Goal: Information Seeking & Learning: Learn about a topic

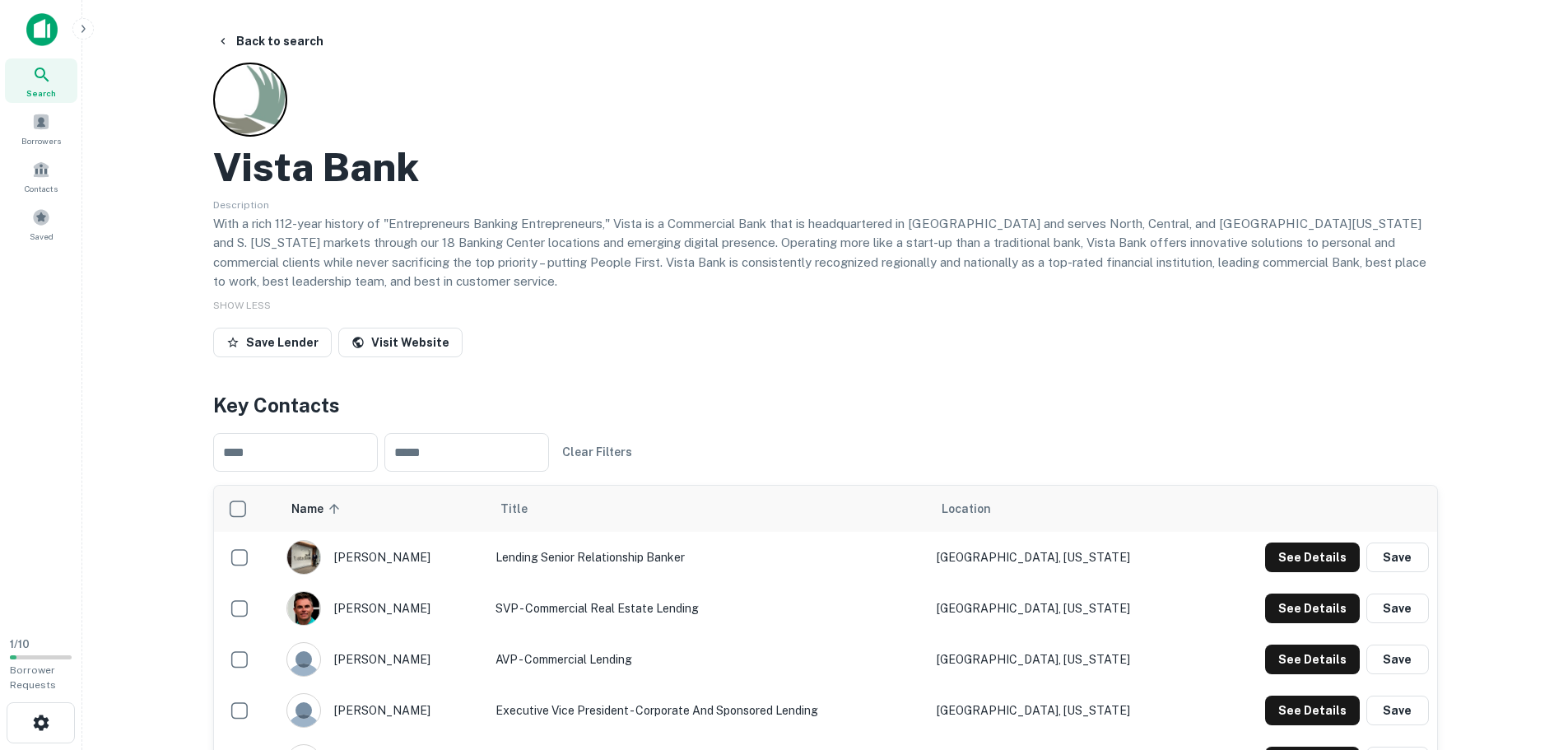
click at [692, 304] on div "SHOW LESS" at bounding box center [825, 304] width 1225 height 20
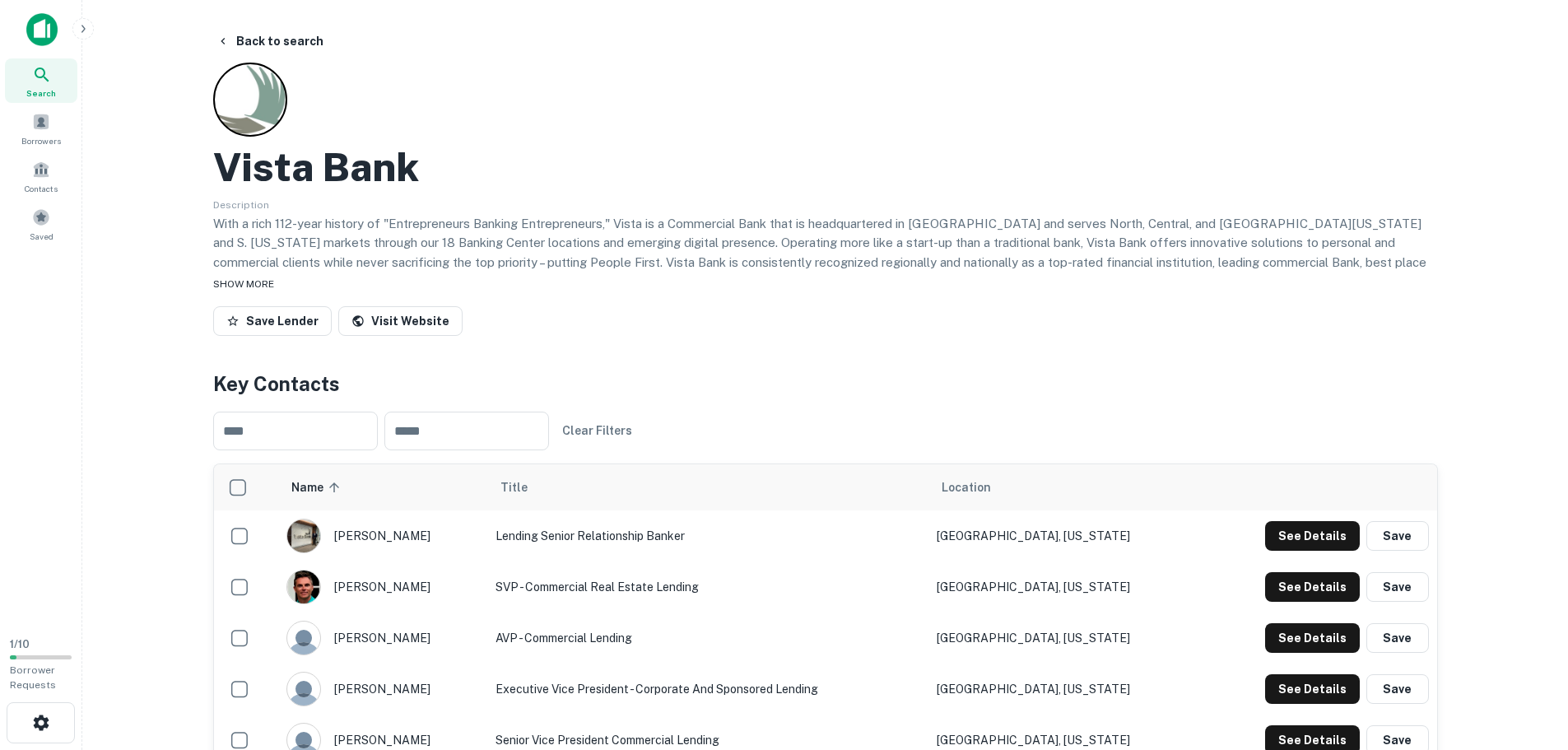
click at [220, 278] on span "SHOW MORE" at bounding box center [243, 284] width 60 height 11
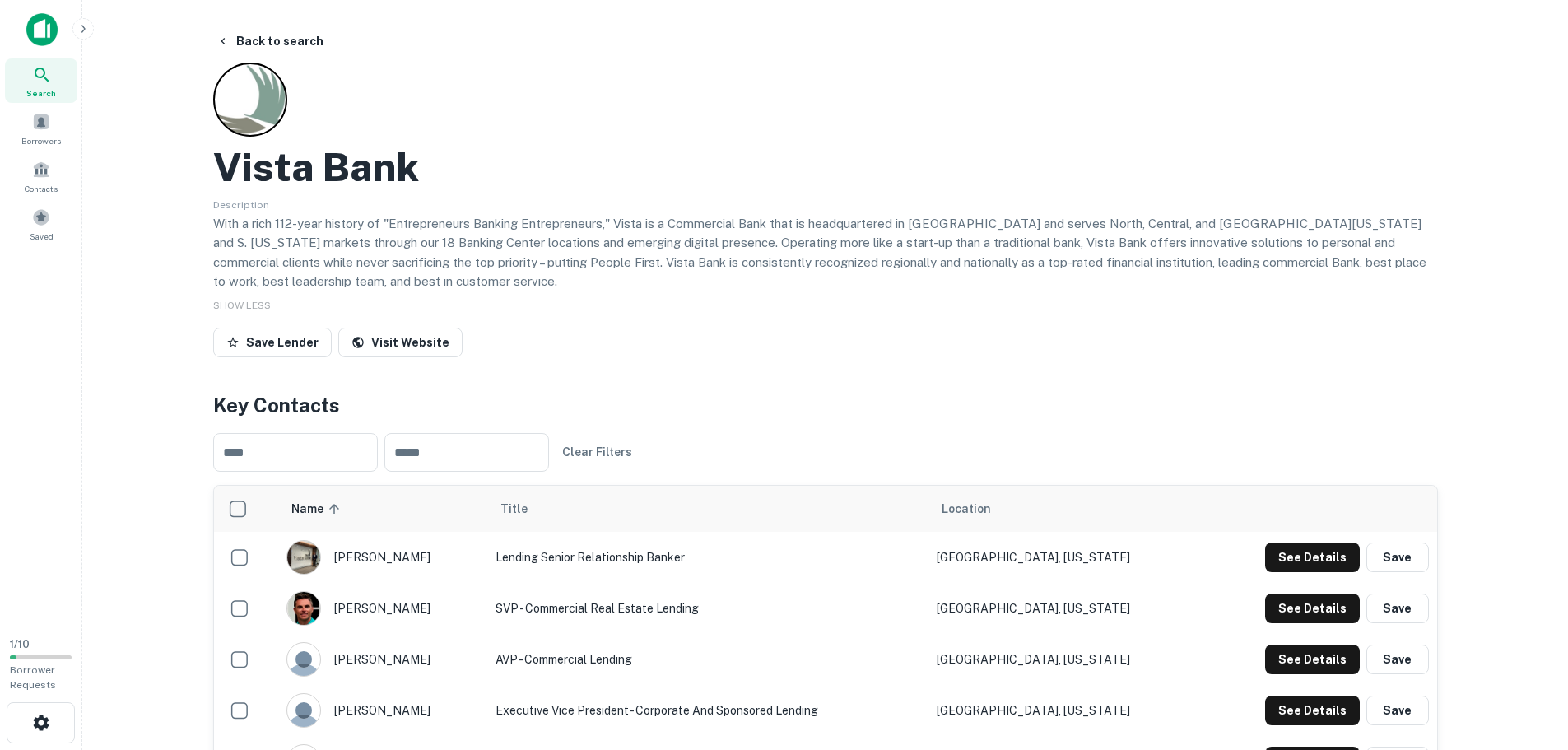
click at [320, 279] on p "With a rich 112-year history of "Entrepreneurs Banking Entrepreneurs," Vista is…" at bounding box center [825, 252] width 1225 height 77
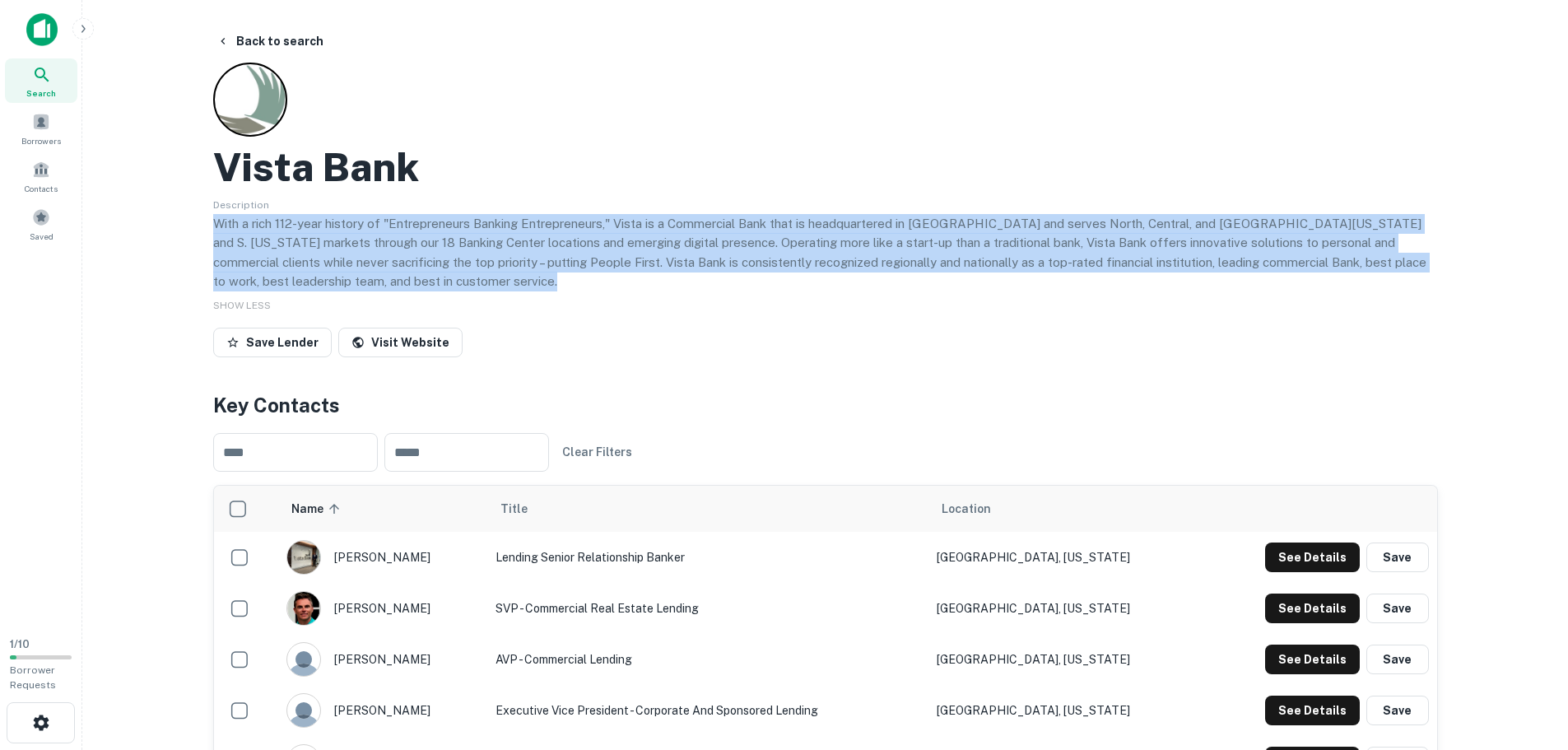
drag, startPoint x: 320, startPoint y: 279, endPoint x: 203, endPoint y: 223, distance: 129.7
click at [266, 243] on p "With a rich 112-year history of "Entrepreneurs Banking Entrepreneurs," Vista is…" at bounding box center [825, 252] width 1225 height 77
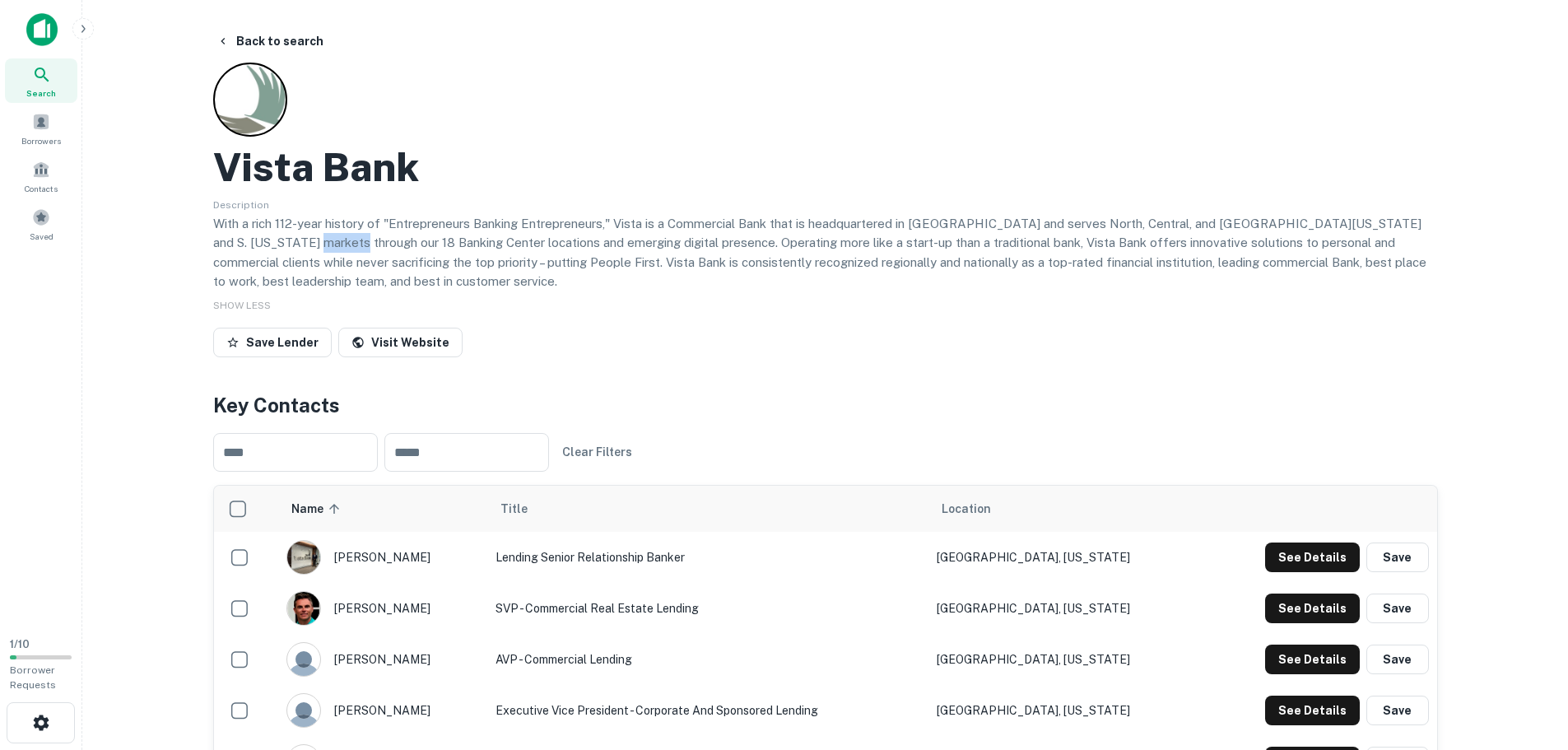
click at [266, 243] on p "With a rich 112-year history of "Entrepreneurs Banking Entrepreneurs," Vista is…" at bounding box center [825, 252] width 1225 height 77
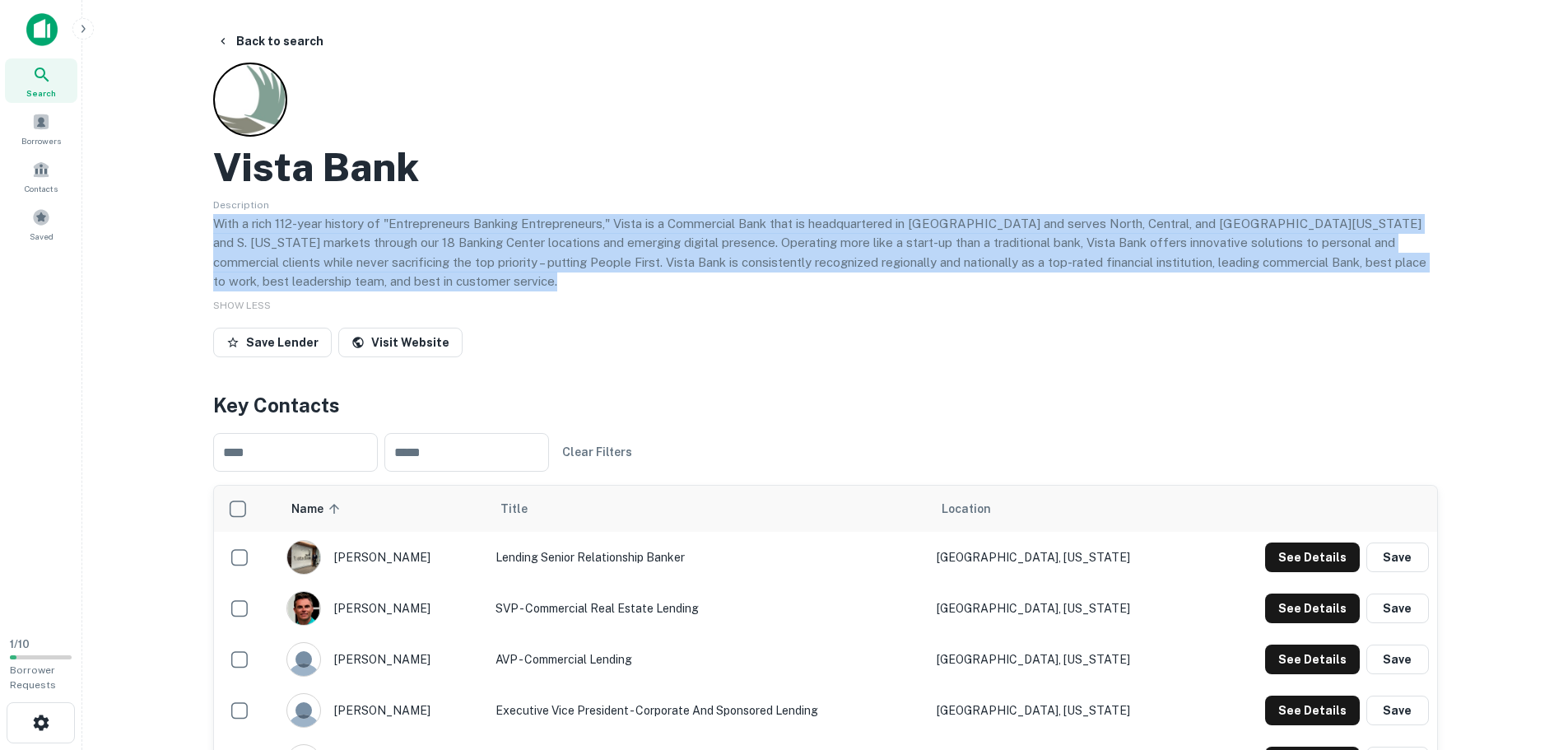
click at [266, 243] on p "With a rich 112-year history of "Entrepreneurs Banking Entrepreneurs," Vista is…" at bounding box center [825, 252] width 1225 height 77
click at [887, 89] on div "Vista Bank Description With a rich 112-year history of "Entrepreneurs Banking E…" at bounding box center [825, 213] width 1225 height 301
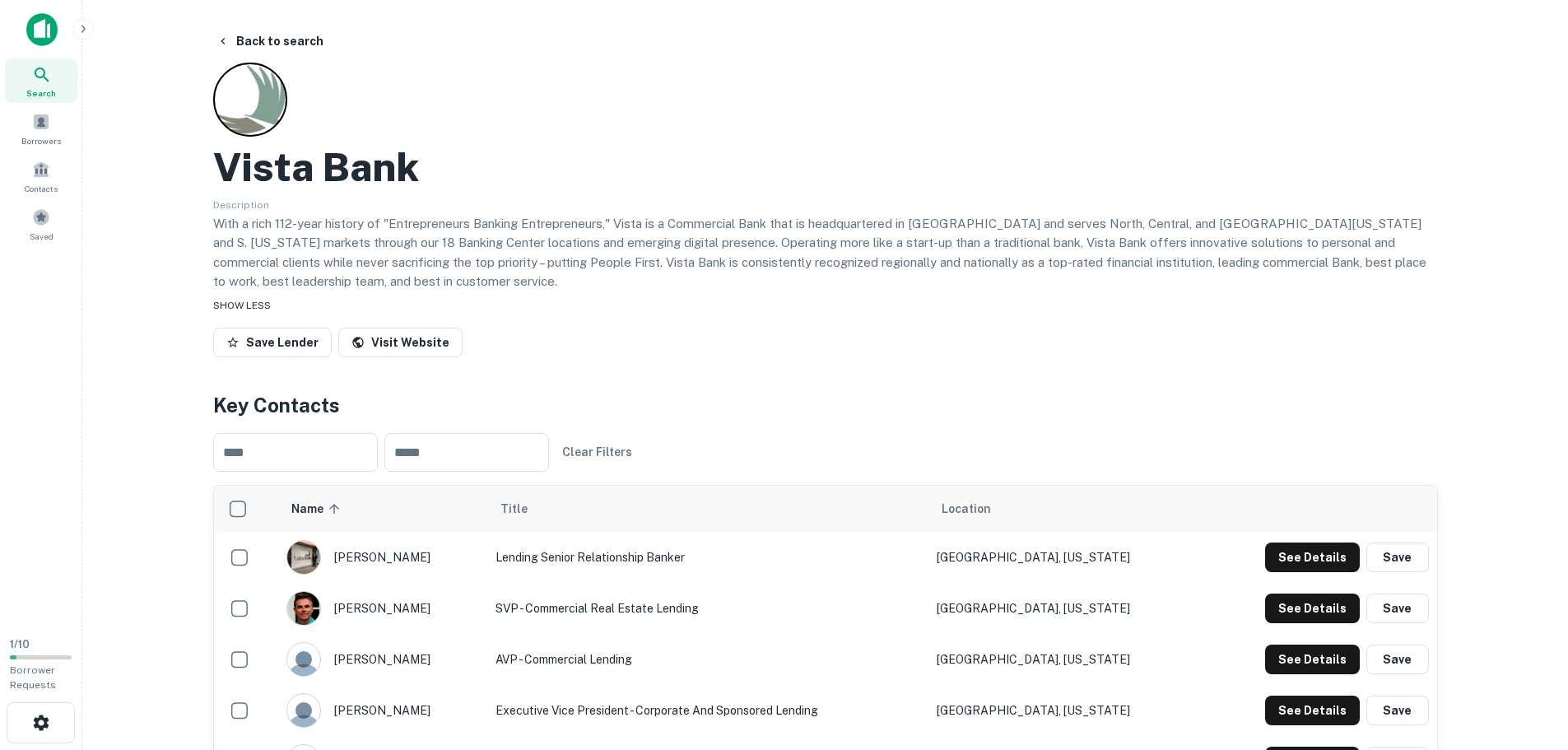
click at [249, 303] on span "SHOW LESS" at bounding box center [242, 305] width 58 height 11
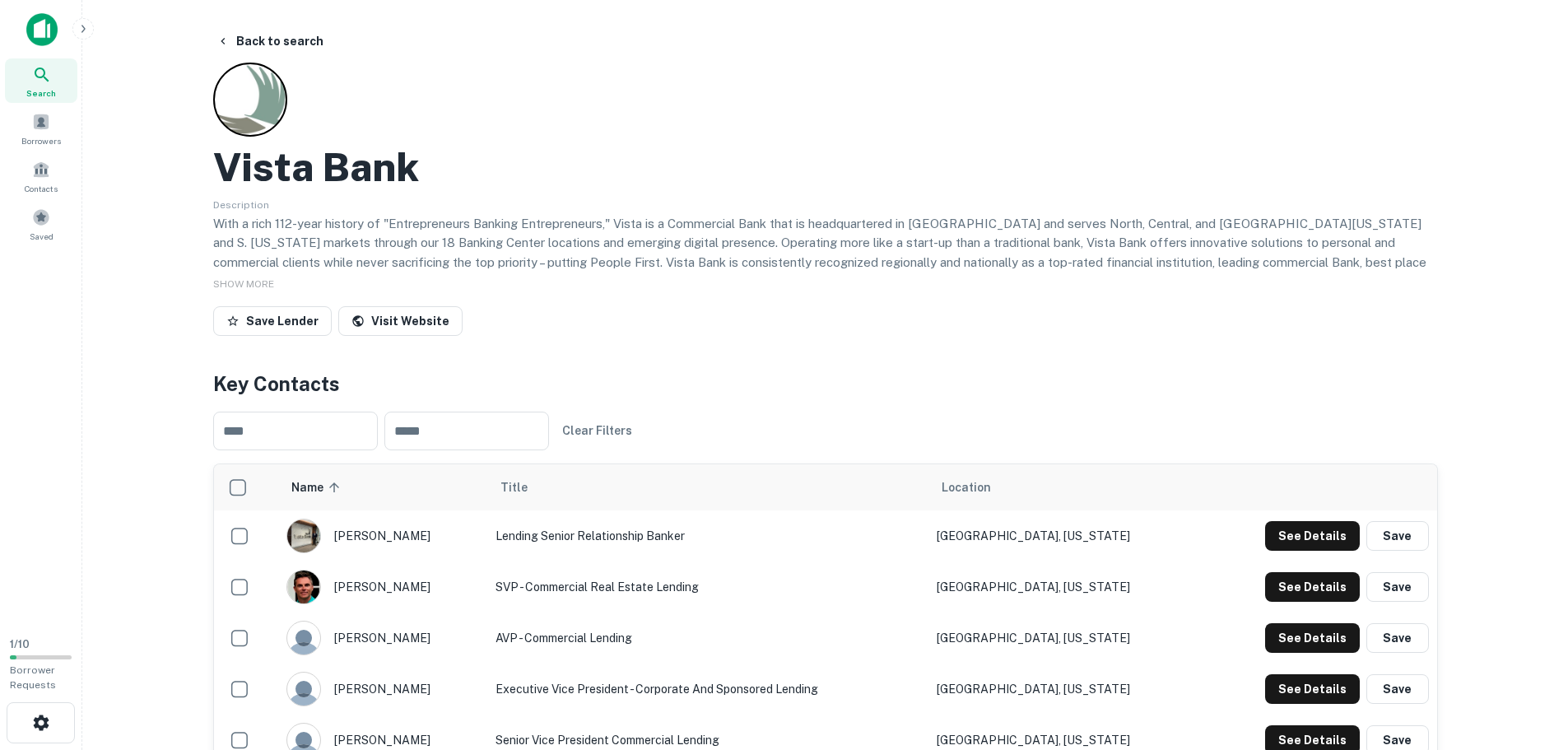
click at [446, 249] on p "With a rich 112-year history of "Entrepreneurs Banking Entrepreneurs," Vista is…" at bounding box center [825, 252] width 1225 height 77
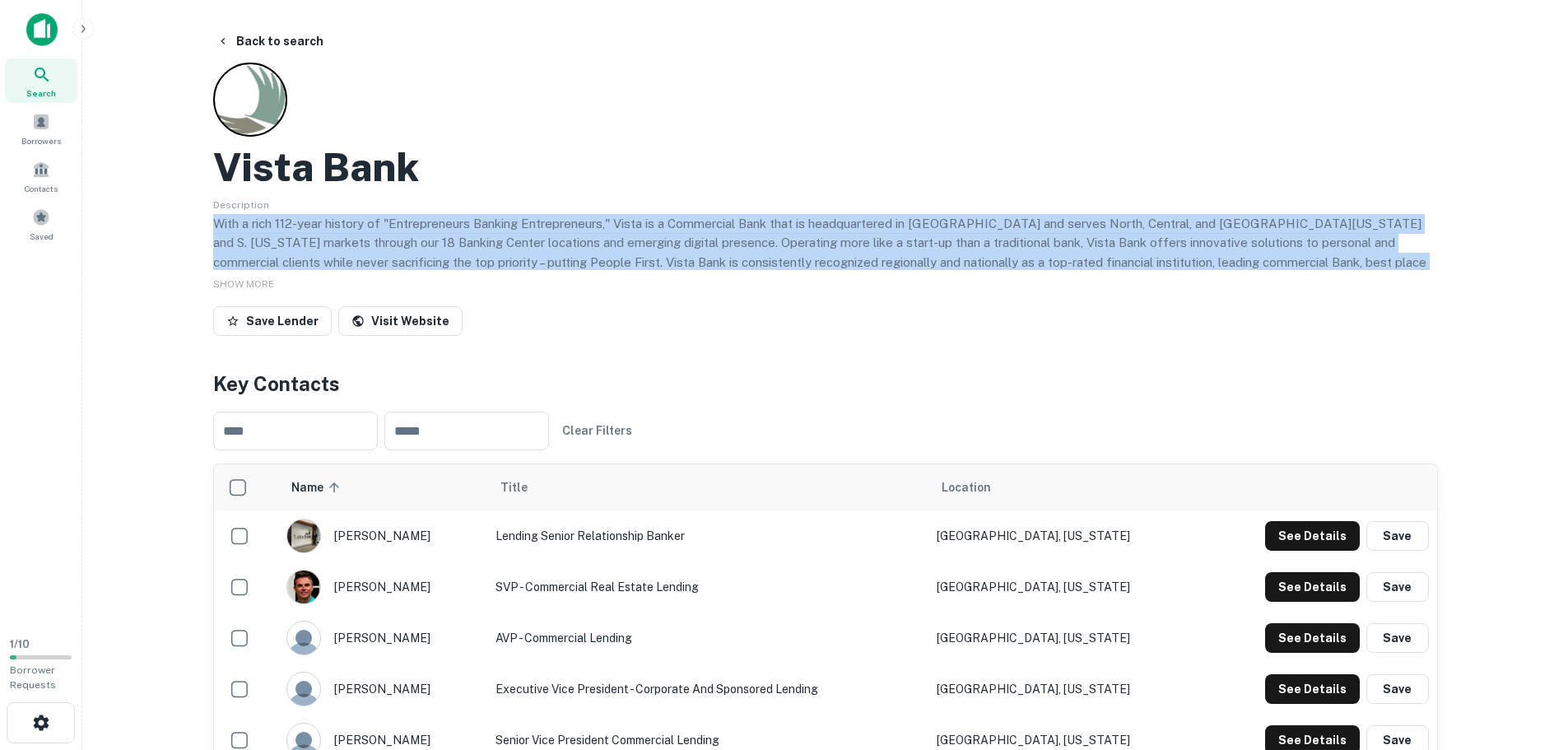
click at [446, 249] on p "With a rich 112-year history of "Entrepreneurs Banking Entrepreneurs," Vista is…" at bounding box center [825, 252] width 1225 height 77
click at [1306, 251] on p "With a rich 112-year history of "Entrepreneurs Banking Entrepreneurs," Vista is…" at bounding box center [825, 252] width 1225 height 77
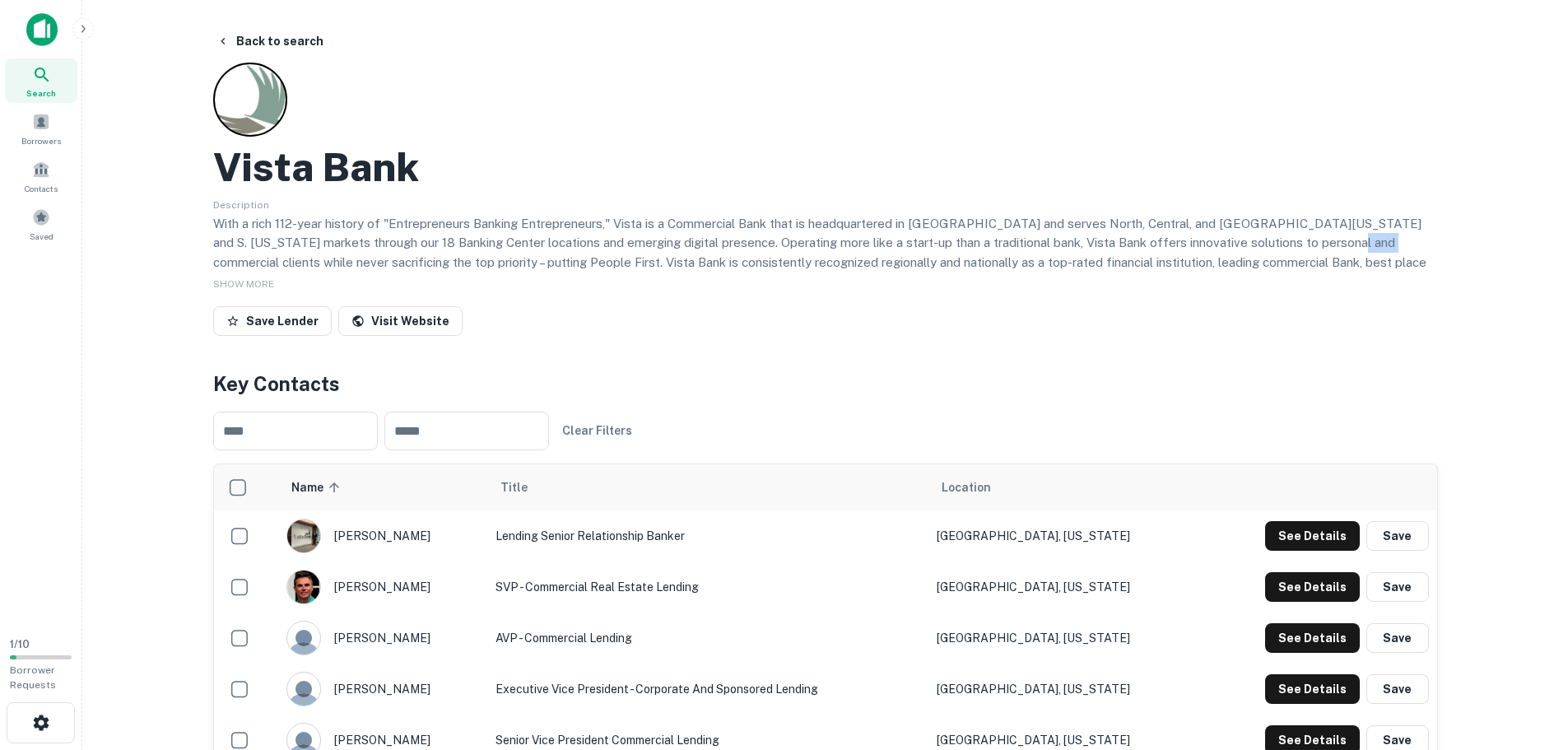
click at [1306, 251] on p "With a rich 112-year history of "Entrepreneurs Banking Entrepreneurs," Vista is…" at bounding box center [825, 252] width 1225 height 77
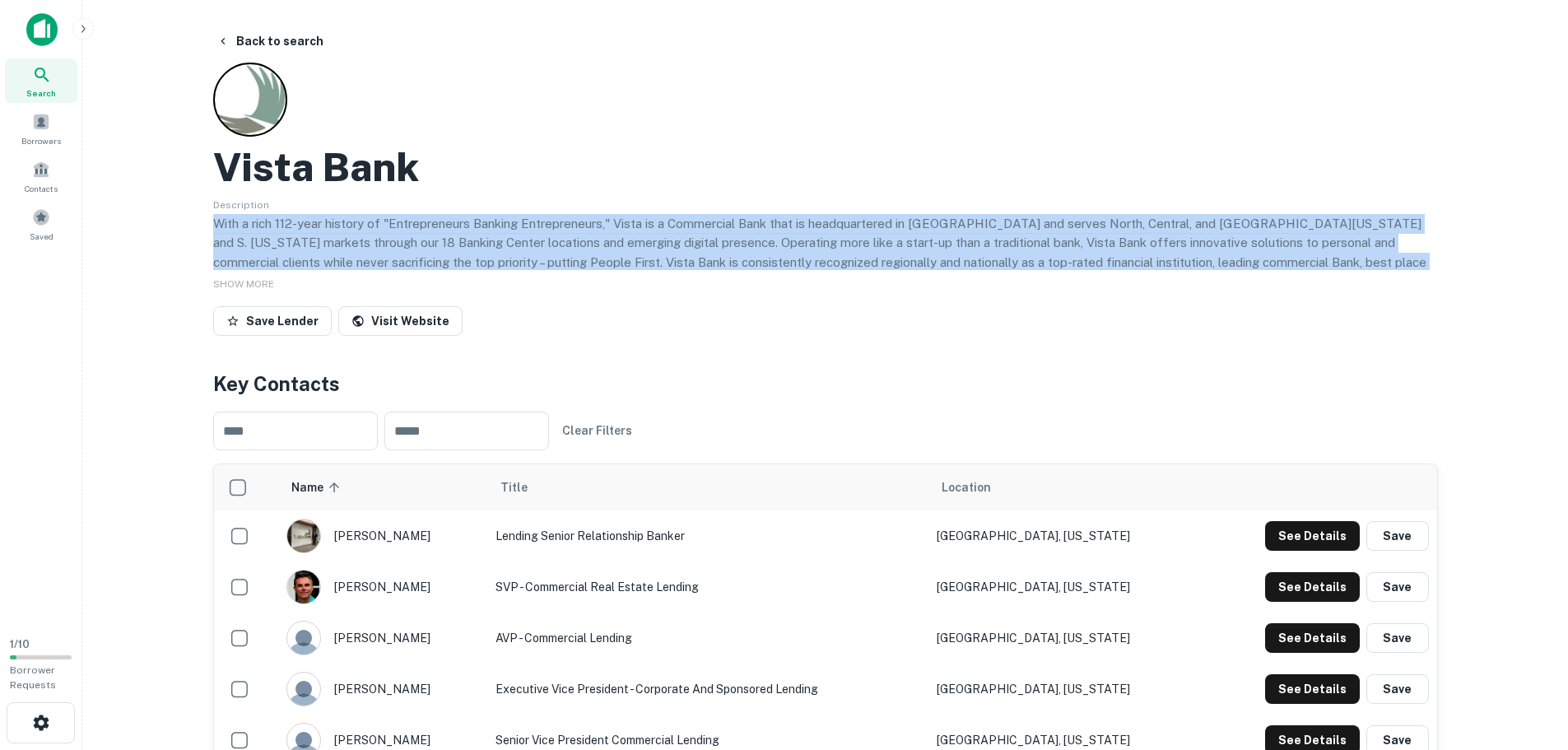
click at [1306, 251] on p "With a rich 112-year history of "Entrepreneurs Banking Entrepreneurs," Vista is…" at bounding box center [825, 252] width 1225 height 77
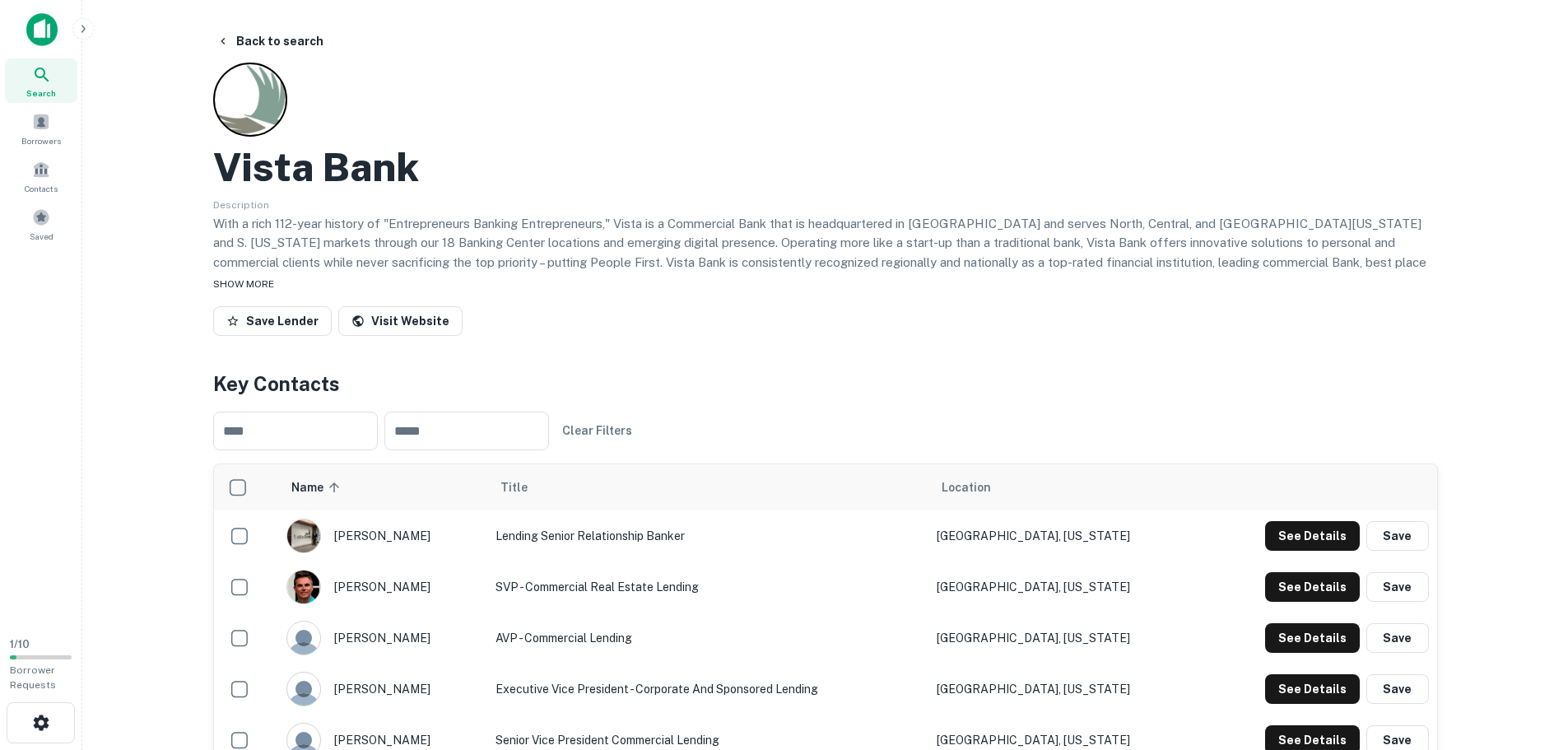
click at [229, 278] on span "SHOW MORE" at bounding box center [243, 284] width 60 height 11
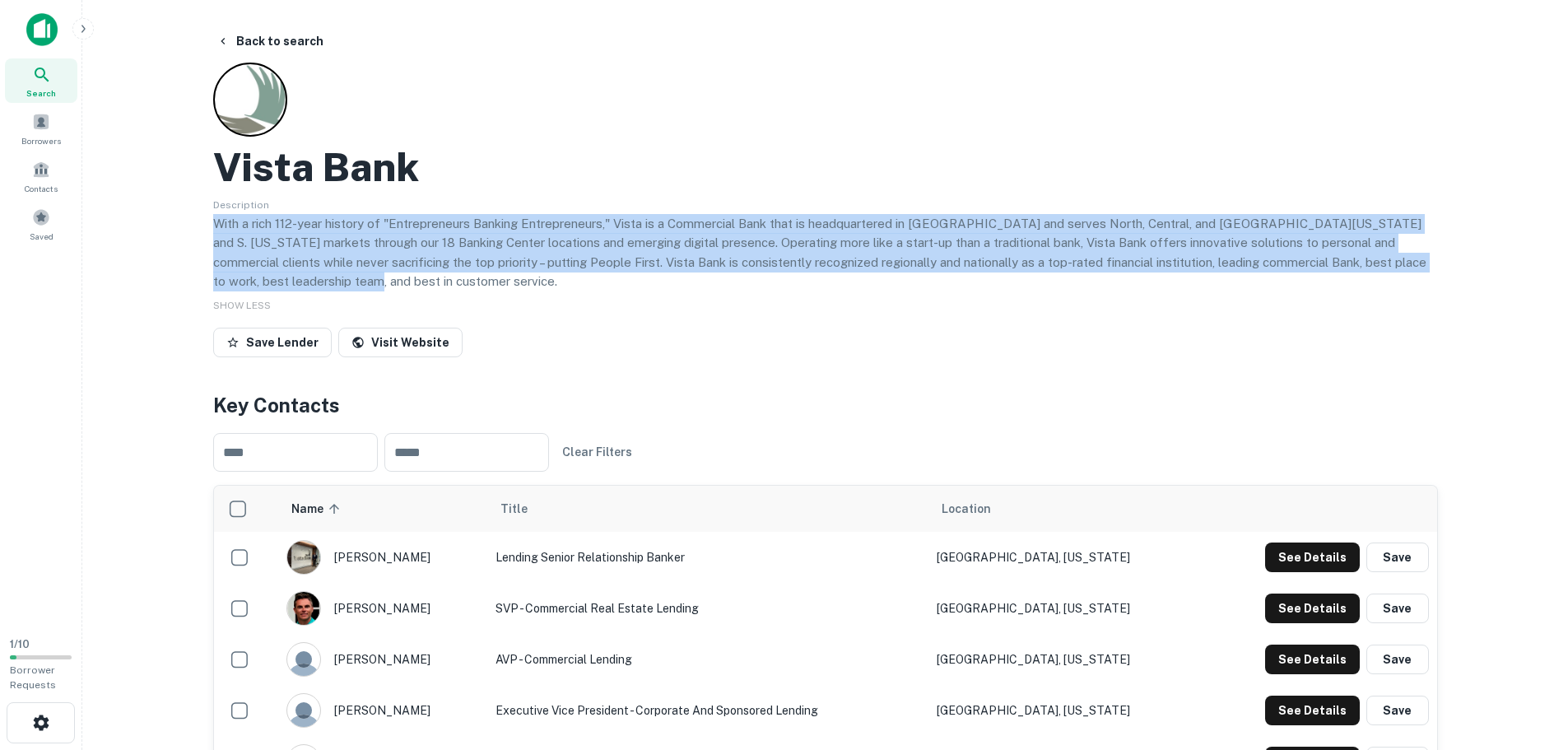
drag, startPoint x: 356, startPoint y: 288, endPoint x: 194, endPoint y: 218, distance: 176.5
click at [318, 230] on p "With a rich 112-year history of "Entrepreneurs Banking Entrepreneurs," Vista is…" at bounding box center [825, 252] width 1225 height 77
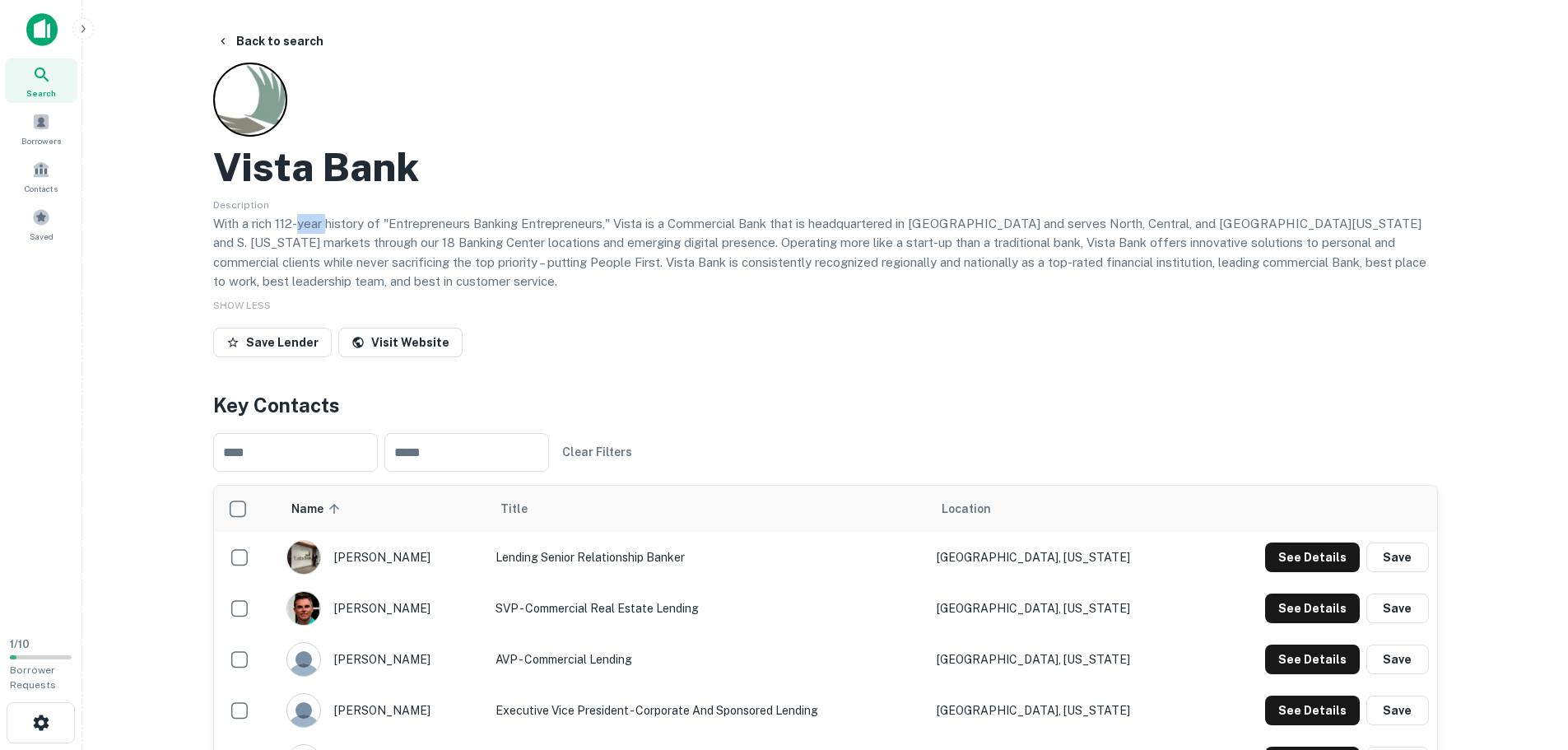
click at [318, 230] on p "With a rich 112-year history of "Entrepreneurs Banking Entrepreneurs," Vista is…" at bounding box center [825, 252] width 1225 height 77
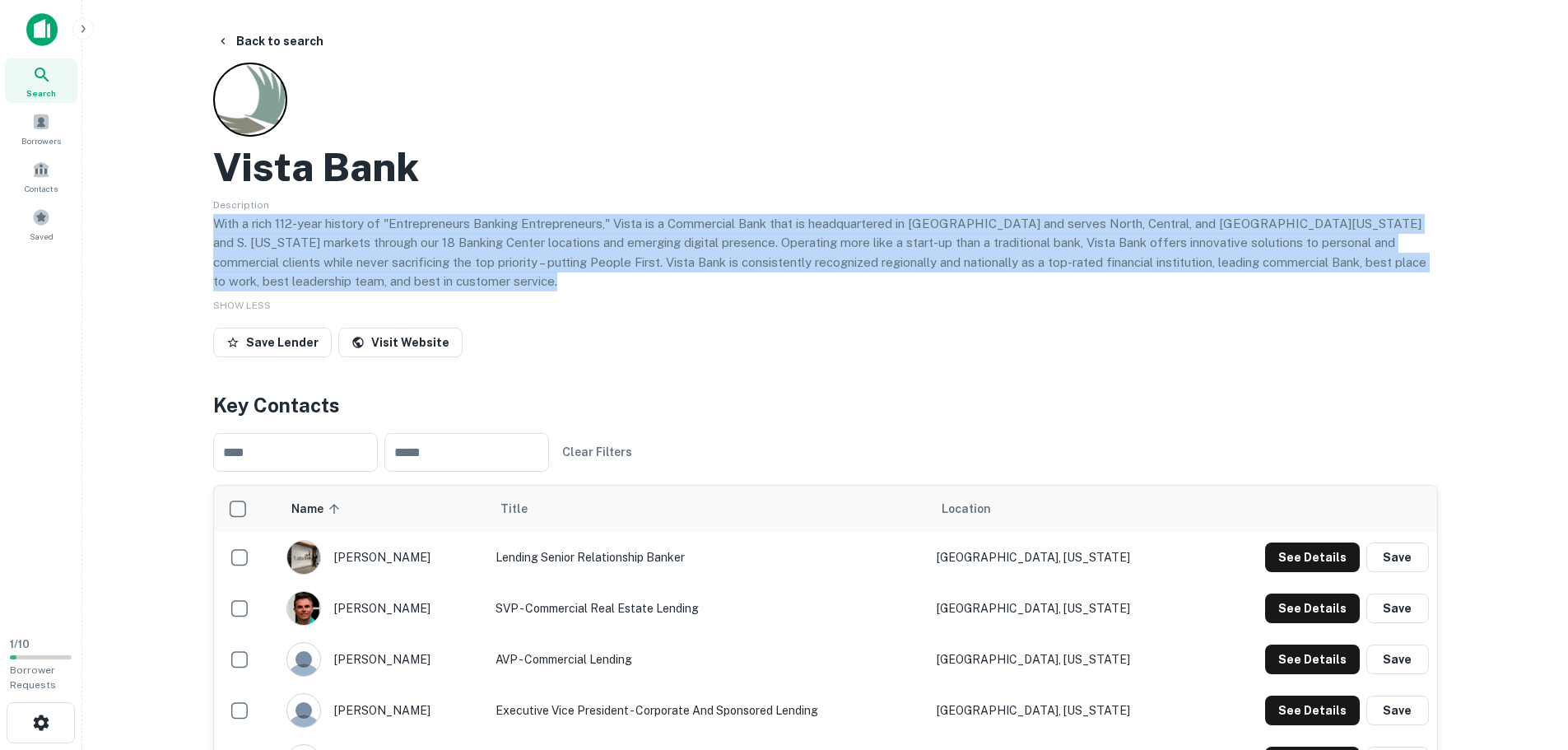
click at [318, 230] on p "With a rich 112-year history of "Entrepreneurs Banking Entrepreneurs," Vista is…" at bounding box center [825, 252] width 1225 height 77
click at [320, 230] on p "With a rich 112-year history of "Entrepreneurs Banking Entrepreneurs," Vista is…" at bounding box center [825, 252] width 1225 height 77
click at [381, 239] on p "With a rich 112-year history of "Entrepreneurs Banking Entrepreneurs," Vista is…" at bounding box center [825, 252] width 1225 height 77
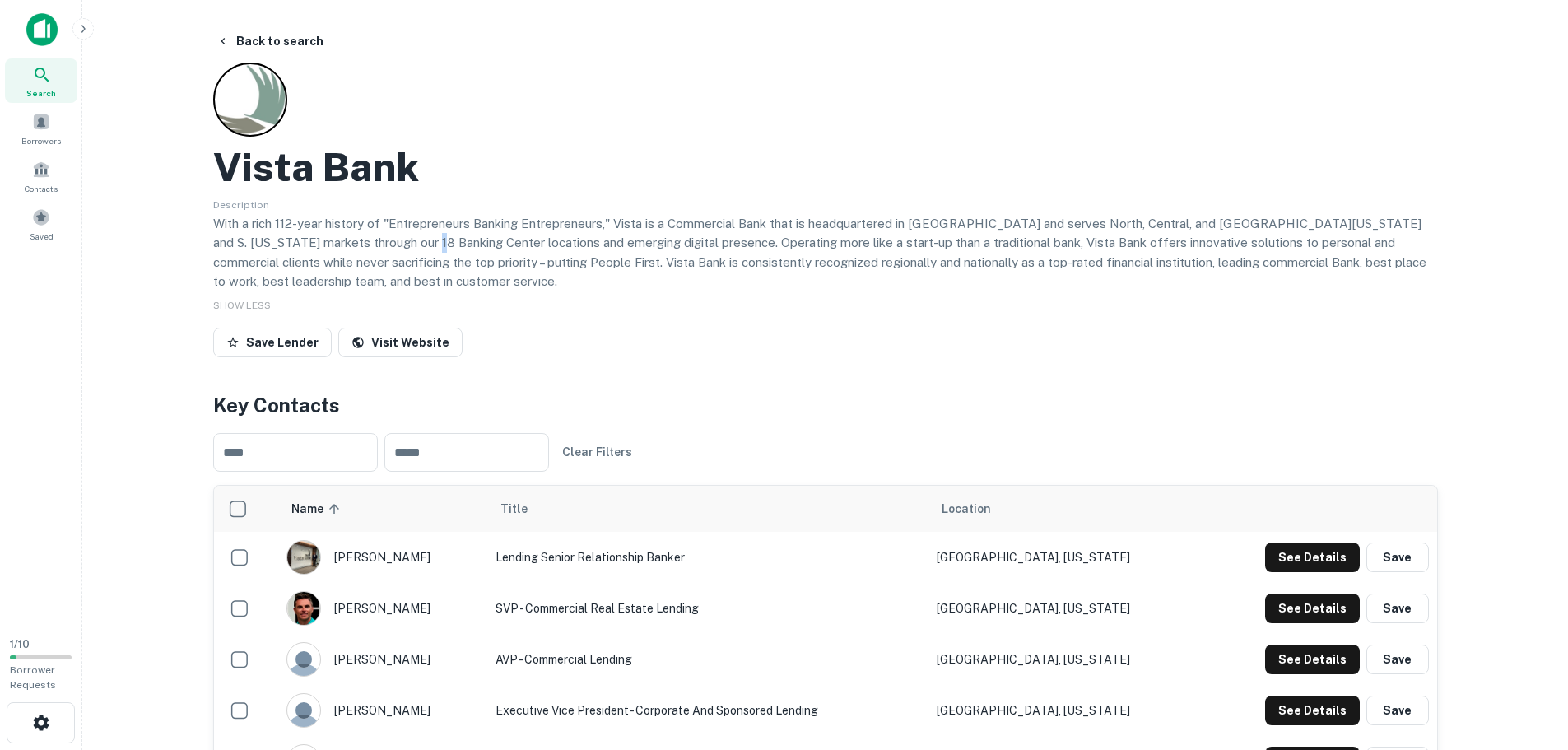
click at [381, 239] on p "With a rich 112-year history of "Entrepreneurs Banking Entrepreneurs," Vista is…" at bounding box center [825, 252] width 1225 height 77
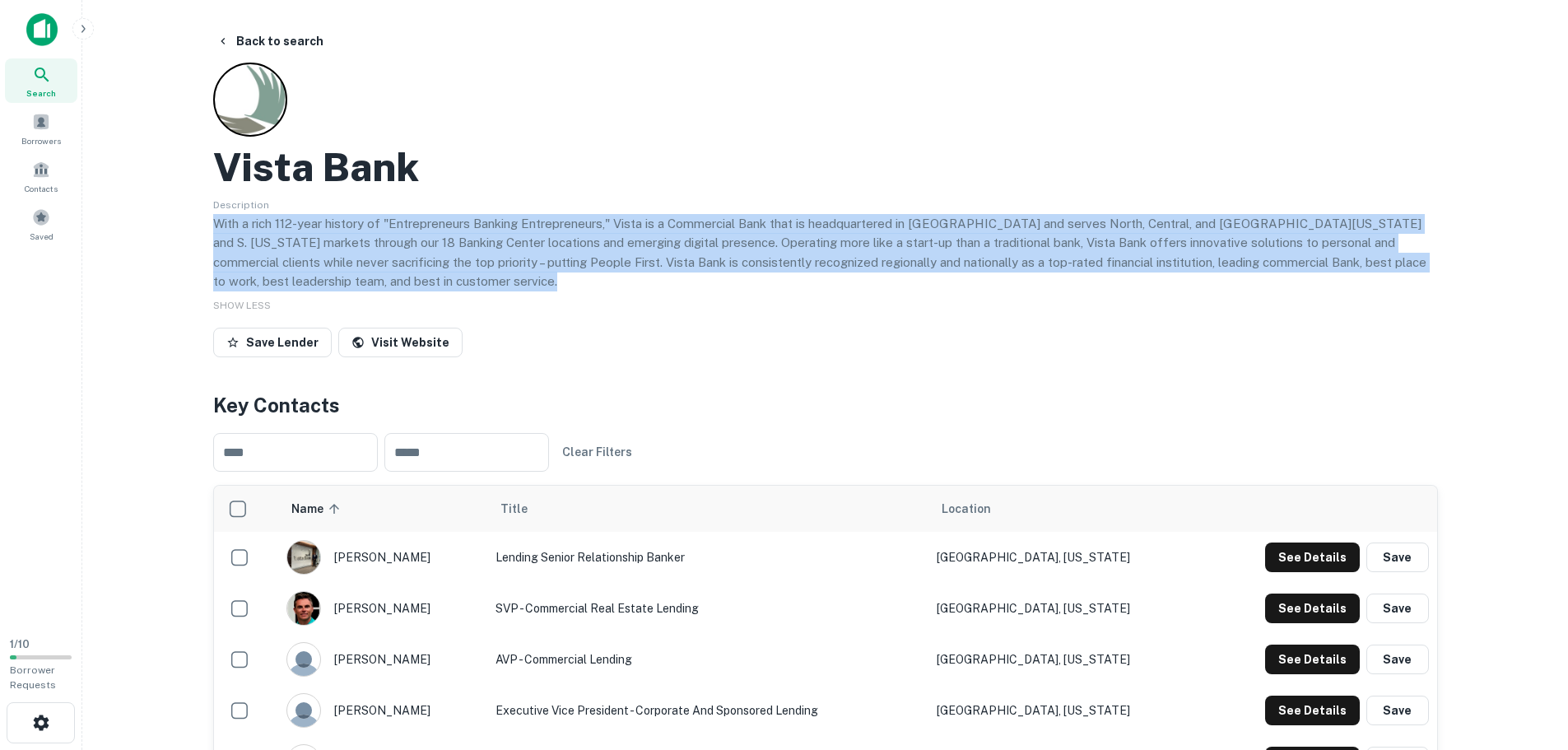
click at [381, 239] on p "With a rich 112-year history of "Entrepreneurs Banking Entrepreneurs," Vista is…" at bounding box center [825, 252] width 1225 height 77
click at [461, 232] on p "With a rich 112-year history of "Entrepreneurs Banking Entrepreneurs," Vista is…" at bounding box center [825, 252] width 1225 height 77
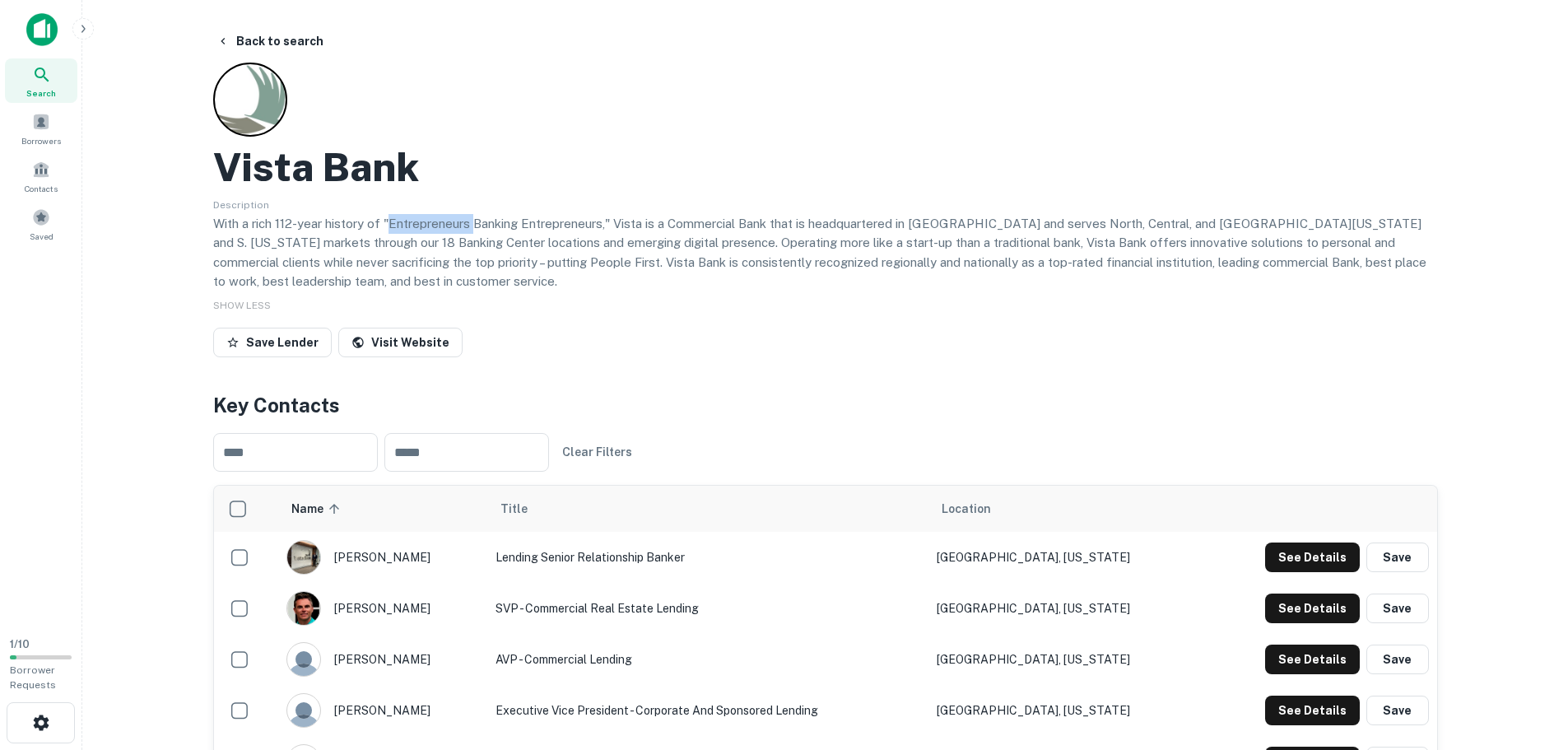
click at [461, 232] on p "With a rich 112-year history of "Entrepreneurs Banking Entrepreneurs," Vista is…" at bounding box center [825, 252] width 1225 height 77
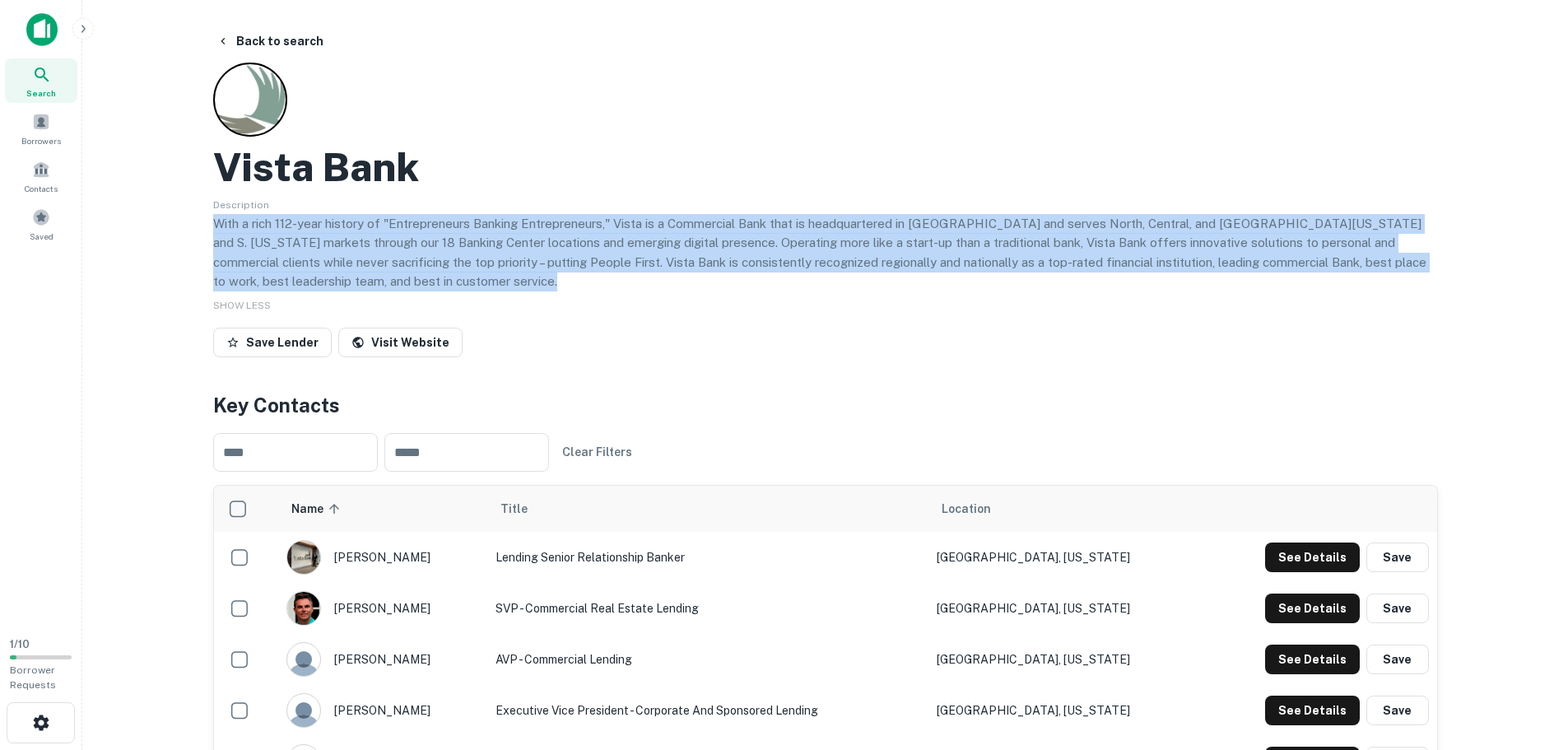
click at [461, 232] on p "With a rich 112-year history of "Entrepreneurs Banking Entrepreneurs," Vista is…" at bounding box center [825, 252] width 1225 height 77
click at [460, 235] on p "With a rich 112-year history of "Entrepreneurs Banking Entrepreneurs," Vista is…" at bounding box center [825, 252] width 1225 height 77
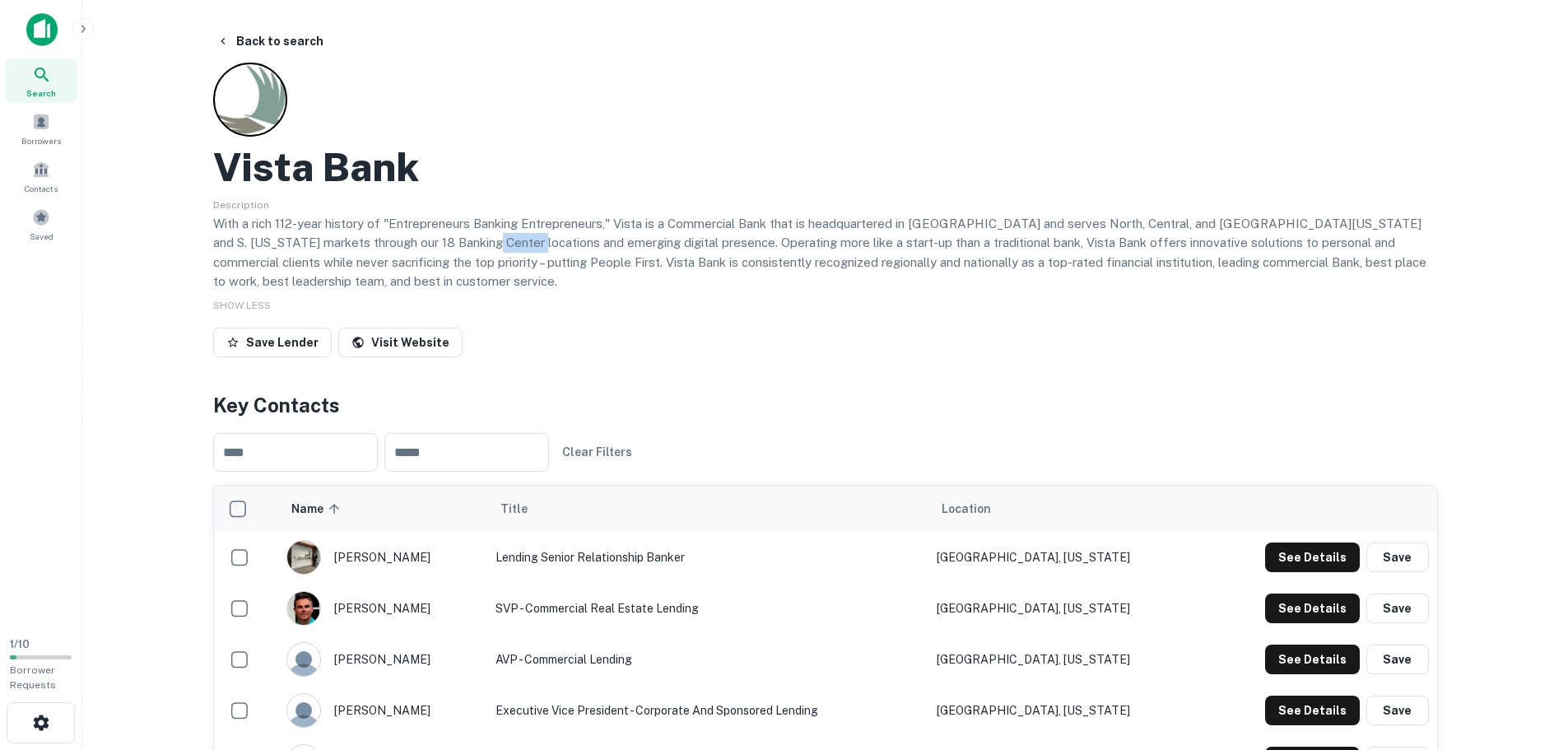
click at [460, 235] on p "With a rich 112-year history of "Entrepreneurs Banking Entrepreneurs," Vista is…" at bounding box center [825, 252] width 1225 height 77
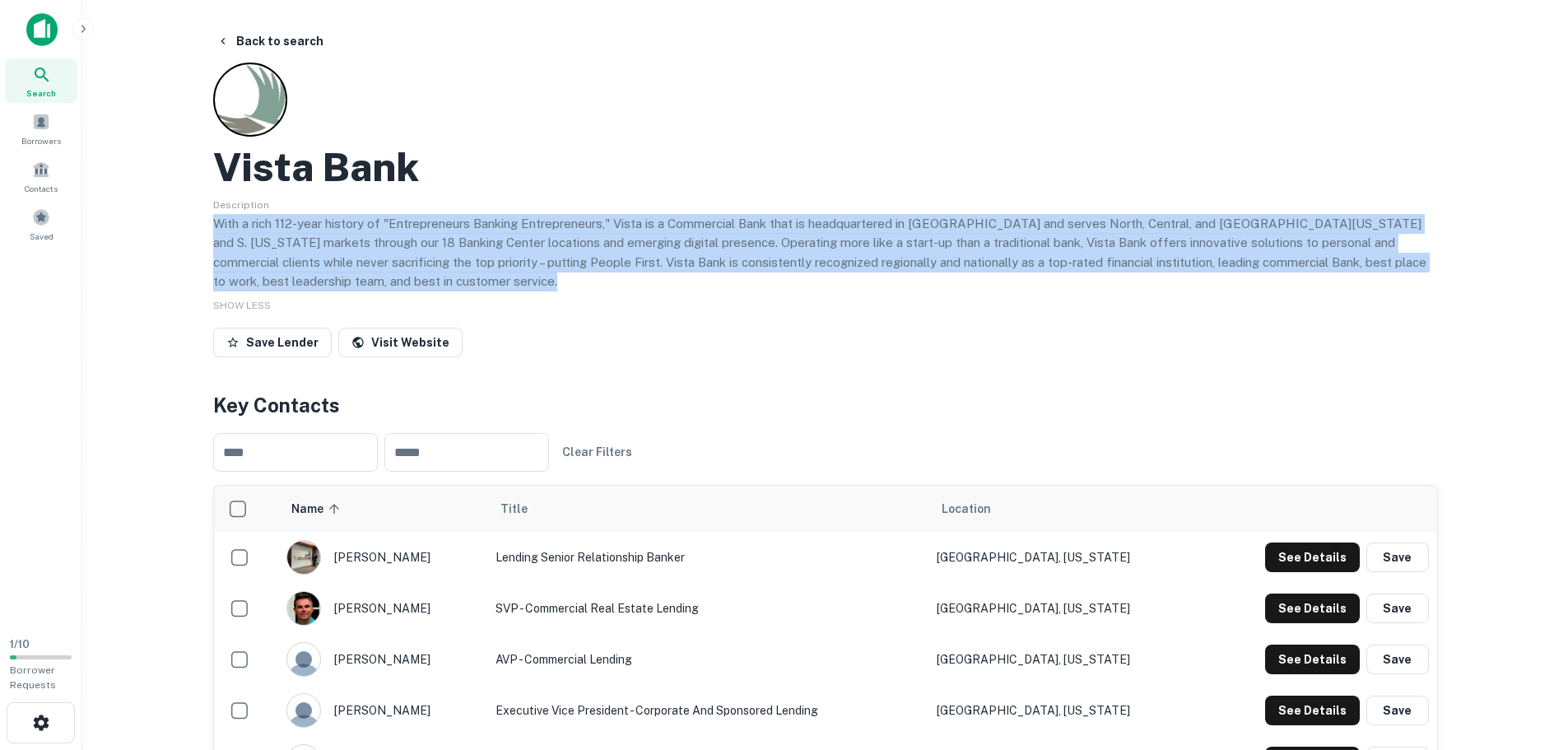
click at [460, 235] on p "With a rich 112-year history of "Entrepreneurs Banking Entrepreneurs," Vista is…" at bounding box center [825, 252] width 1225 height 77
click at [784, 262] on p "With a rich 112-year history of "Entrepreneurs Banking Entrepreneurs," Vista is…" at bounding box center [825, 252] width 1225 height 77
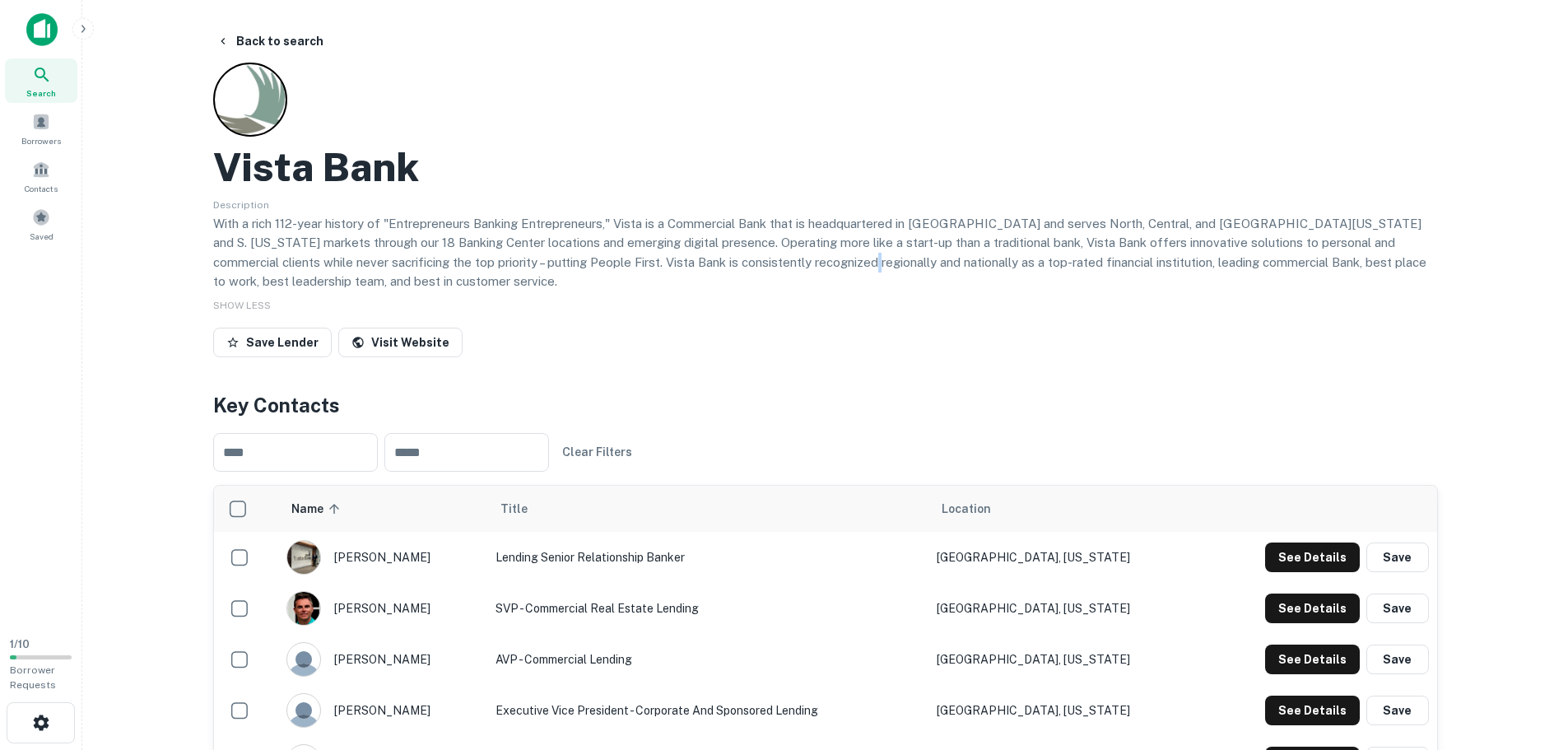
click at [784, 262] on p "With a rich 112-year history of "Entrepreneurs Banking Entrepreneurs," Vista is…" at bounding box center [825, 252] width 1225 height 77
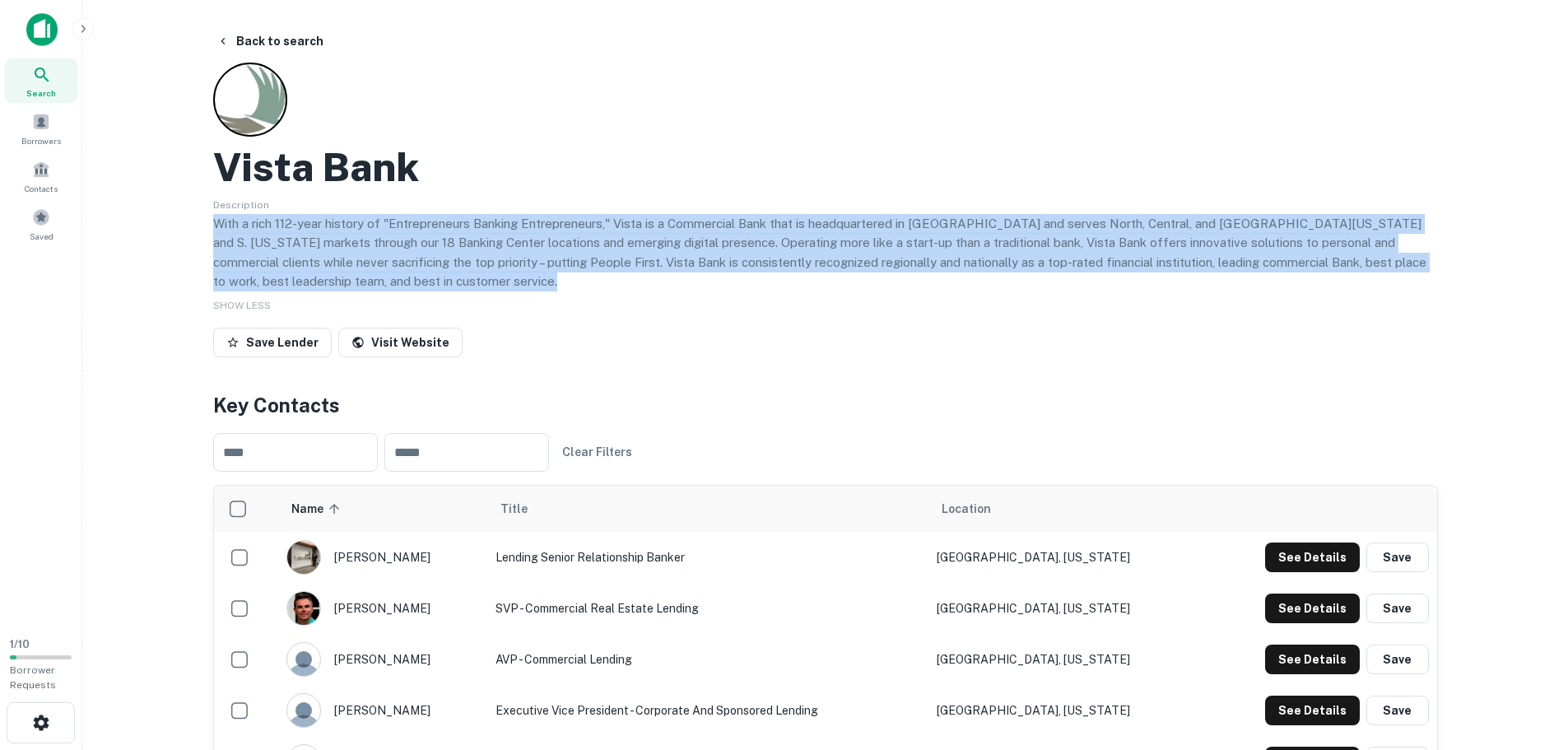
click at [784, 262] on p "With a rich 112-year history of "Entrepreneurs Banking Entrepreneurs," Vista is…" at bounding box center [825, 252] width 1225 height 77
click at [615, 267] on p "With a rich 112-year history of "Entrepreneurs Banking Entrepreneurs," Vista is…" at bounding box center [825, 252] width 1225 height 77
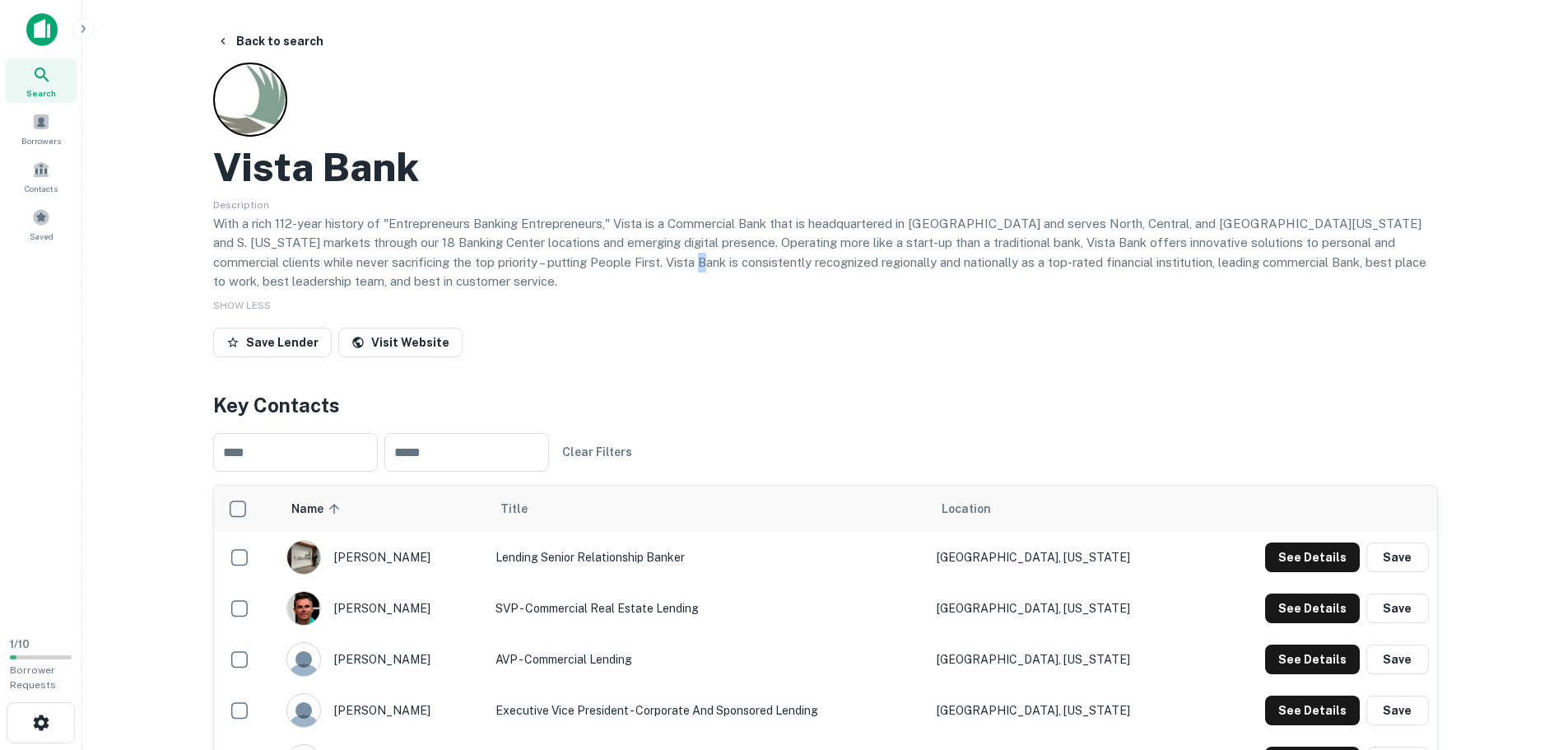
click at [615, 267] on p "With a rich 112-year history of "Entrepreneurs Banking Entrepreneurs," Vista is…" at bounding box center [825, 252] width 1225 height 77
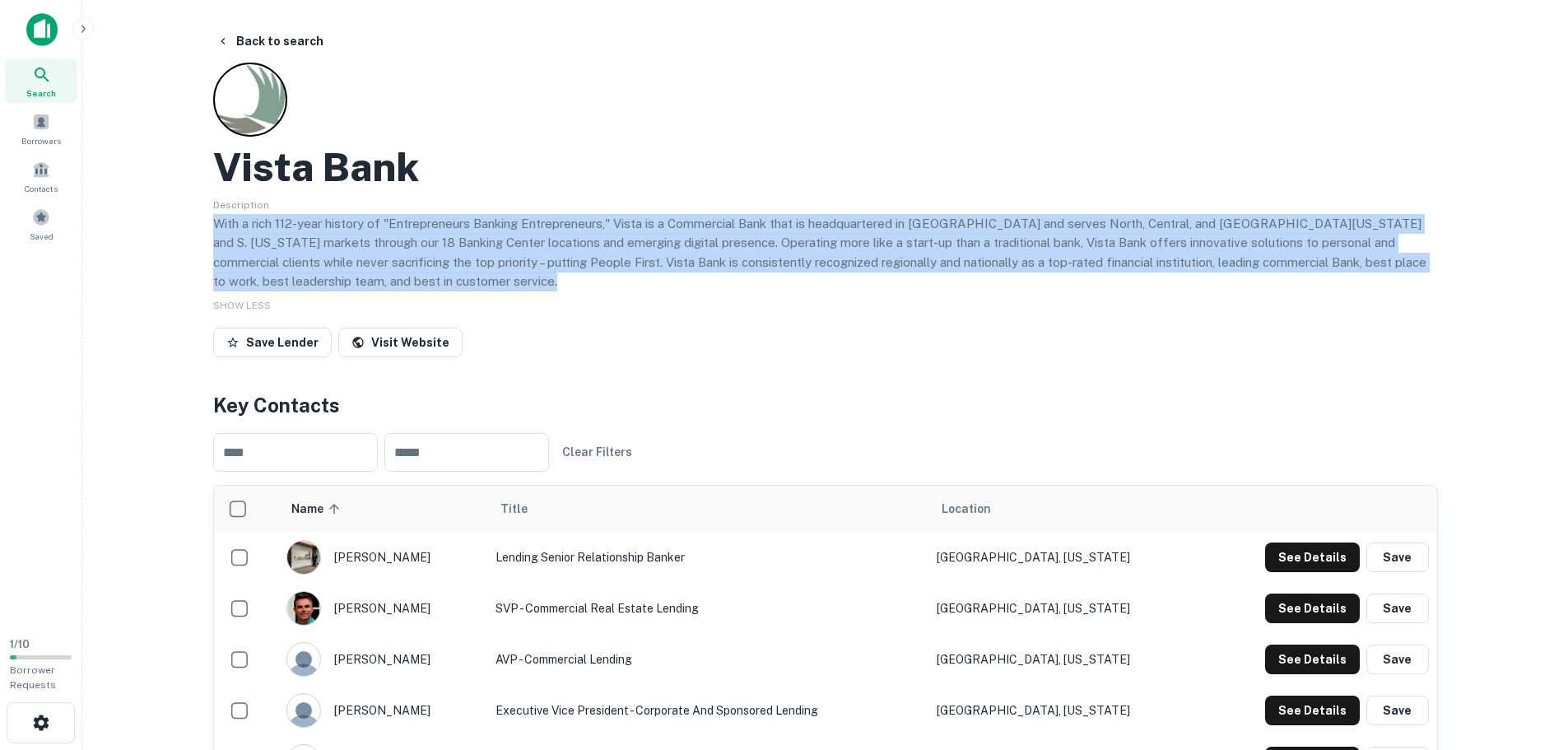
click at [615, 267] on p "With a rich 112-year history of "Entrepreneurs Banking Entrepreneurs," Vista is…" at bounding box center [825, 252] width 1225 height 77
click at [627, 261] on p "With a rich 112-year history of "Entrepreneurs Banking Entrepreneurs," Vista is…" at bounding box center [825, 252] width 1225 height 77
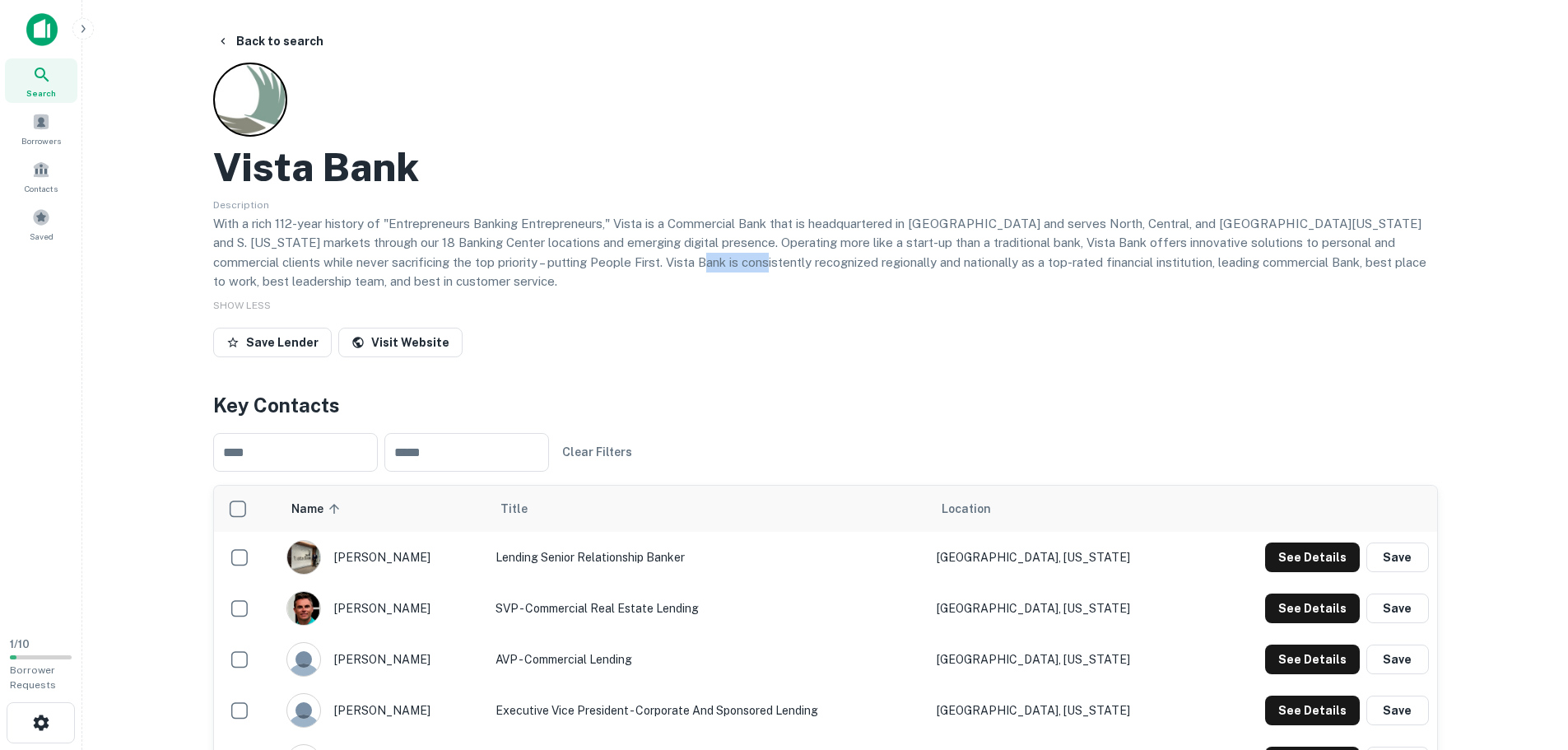
click at [627, 261] on p "With a rich 112-year history of "Entrepreneurs Banking Entrepreneurs," Vista is…" at bounding box center [825, 252] width 1225 height 77
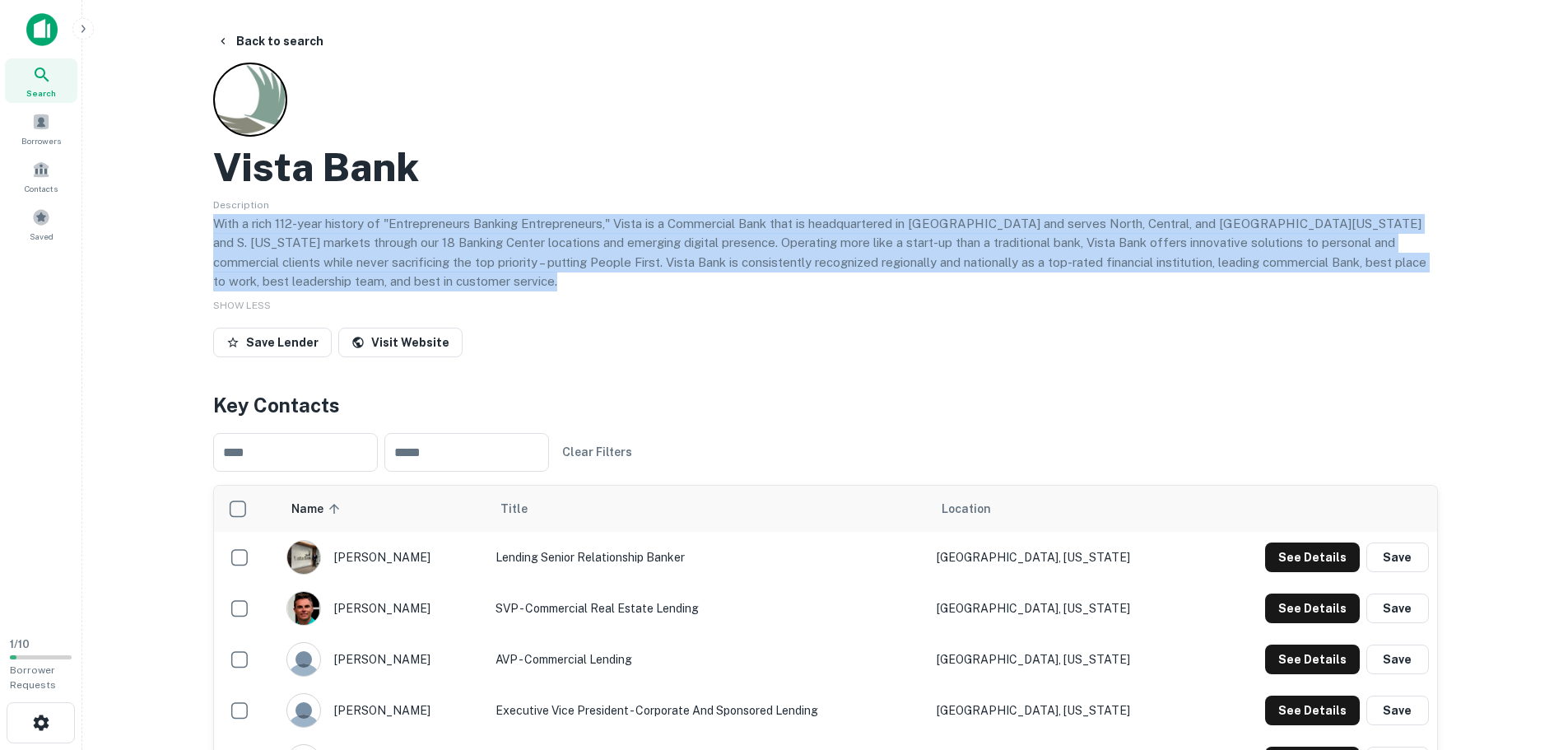
click at [627, 261] on p "With a rich 112-year history of "Entrepreneurs Banking Entrepreneurs," Vista is…" at bounding box center [825, 252] width 1225 height 77
click at [627, 277] on p "With a rich 112-year history of "Entrepreneurs Banking Entrepreneurs," Vista is…" at bounding box center [825, 252] width 1225 height 77
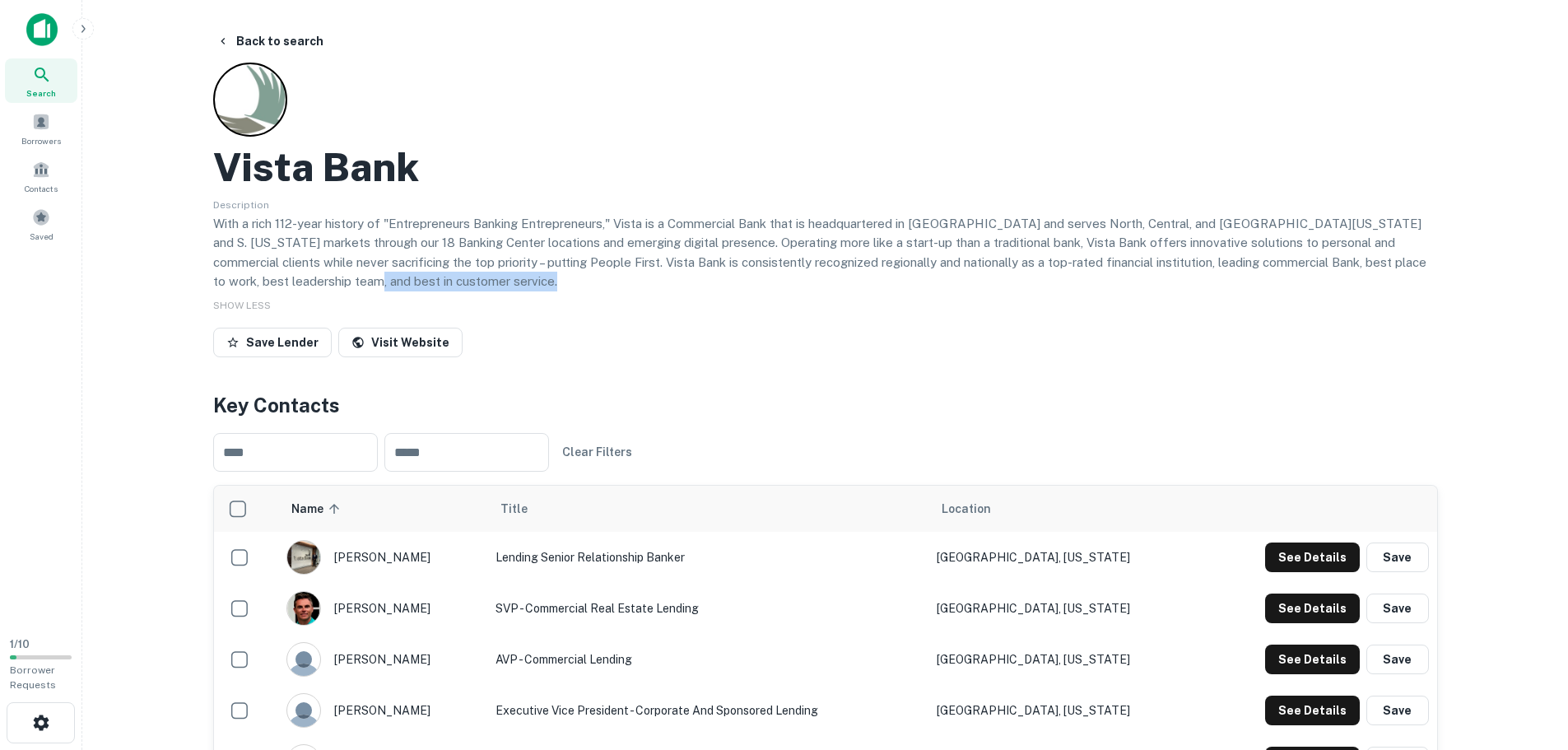
click at [627, 277] on p "With a rich 112-year history of "Entrepreneurs Banking Entrepreneurs," Vista is…" at bounding box center [825, 252] width 1225 height 77
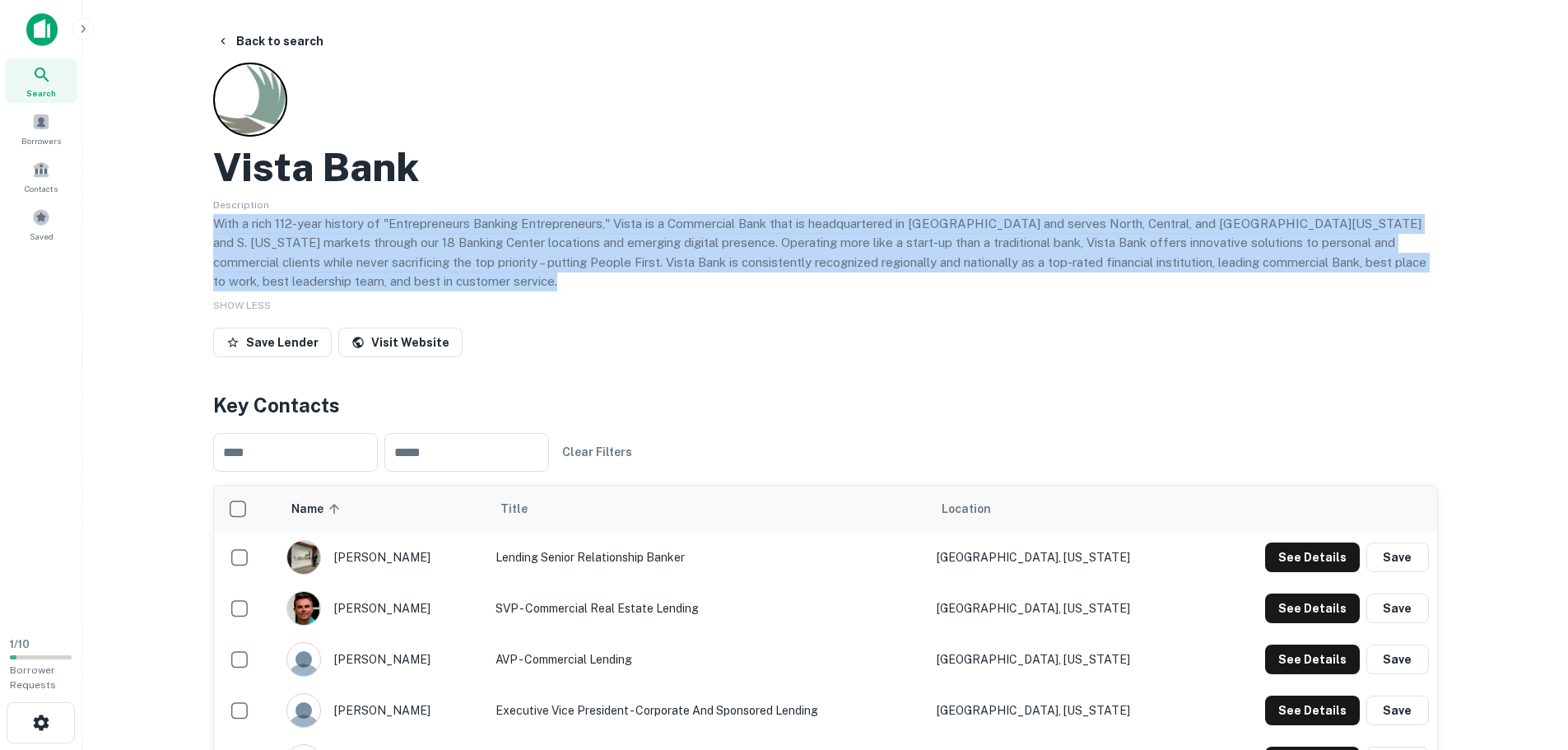
click at [627, 277] on p "With a rich 112-year history of "Entrepreneurs Banking Entrepreneurs," Vista is…" at bounding box center [825, 252] width 1225 height 77
click at [627, 278] on p "With a rich 112-year history of "Entrepreneurs Banking Entrepreneurs," Vista is…" at bounding box center [825, 252] width 1225 height 77
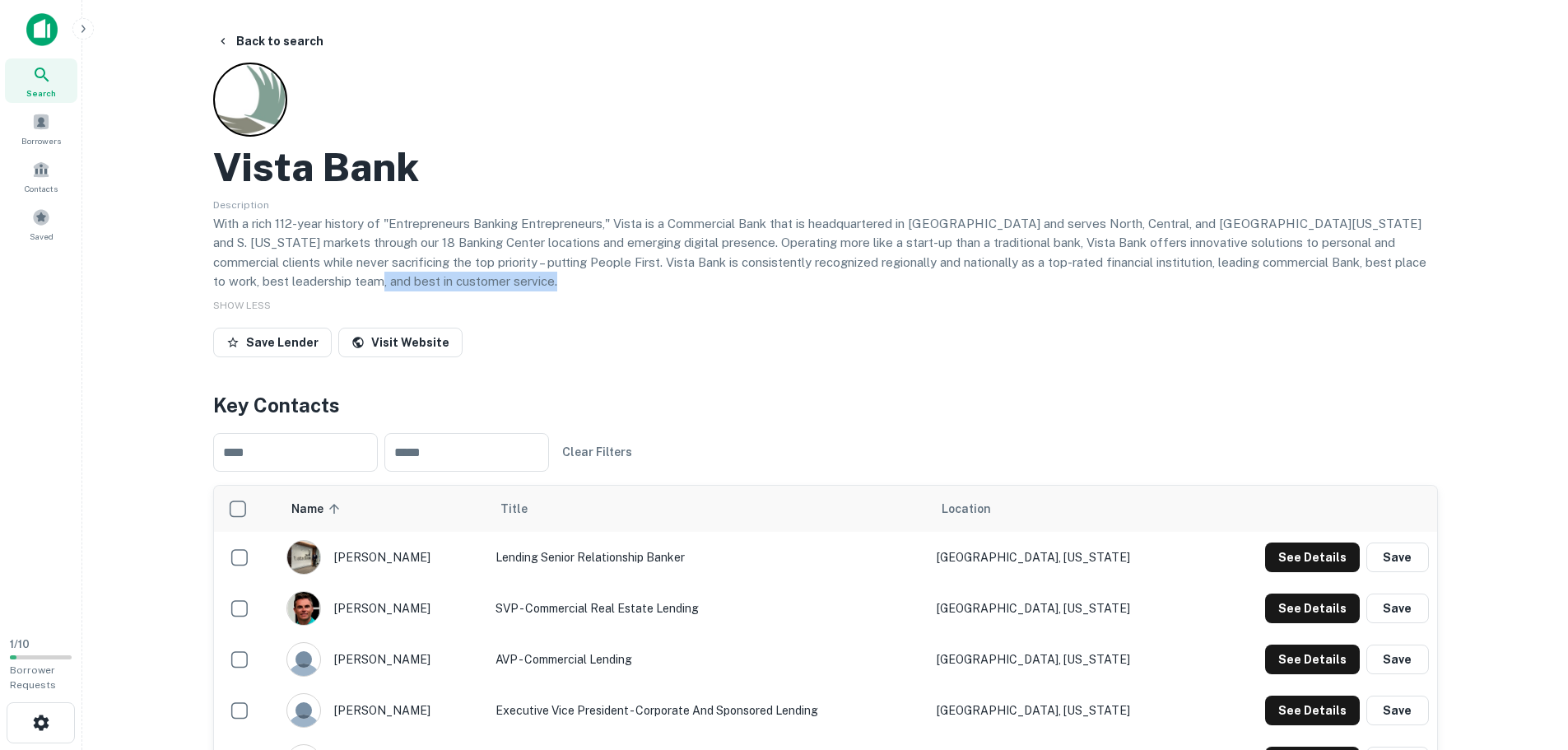
click at [627, 278] on p "With a rich 112-year history of "Entrepreneurs Banking Entrepreneurs," Vista is…" at bounding box center [825, 252] width 1225 height 77
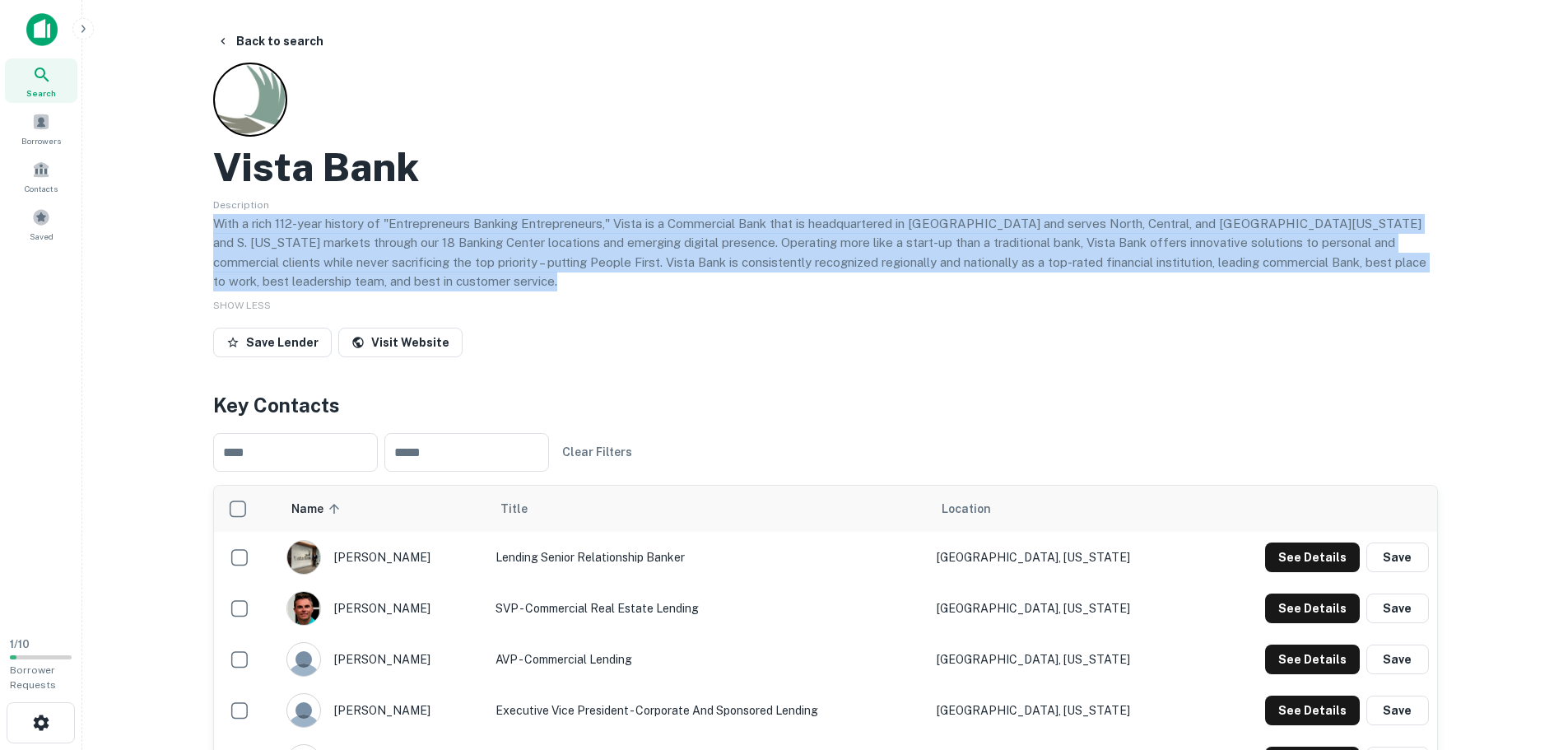
click at [627, 278] on p "With a rich 112-year history of "Entrepreneurs Banking Entrepreneurs," Vista is…" at bounding box center [825, 252] width 1225 height 77
click at [637, 278] on p "With a rich 112-year history of "Entrepreneurs Banking Entrepreneurs," Vista is…" at bounding box center [825, 252] width 1225 height 77
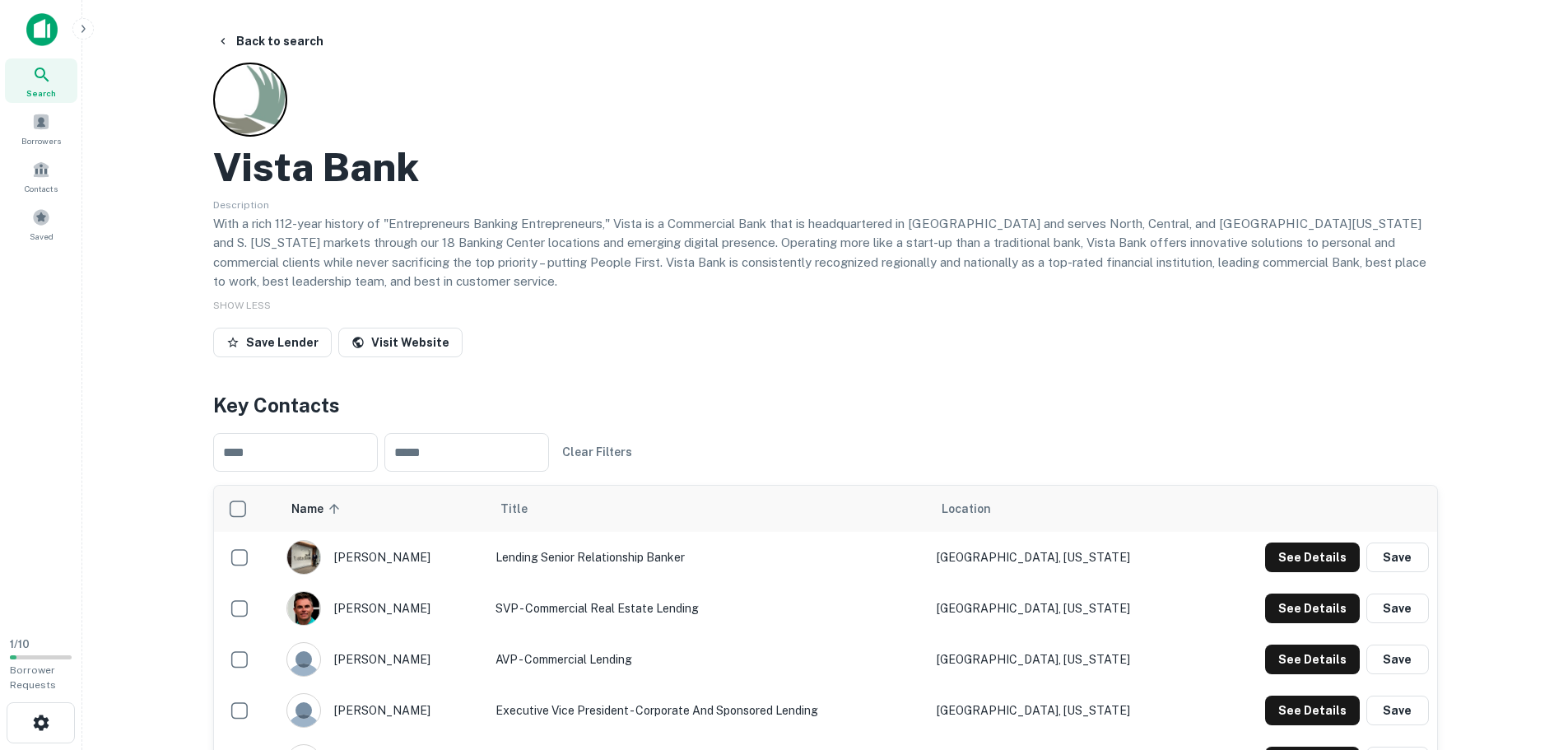
click at [641, 271] on p "With a rich 112-year history of "Entrepreneurs Banking Entrepreneurs," Vista is…" at bounding box center [825, 252] width 1225 height 77
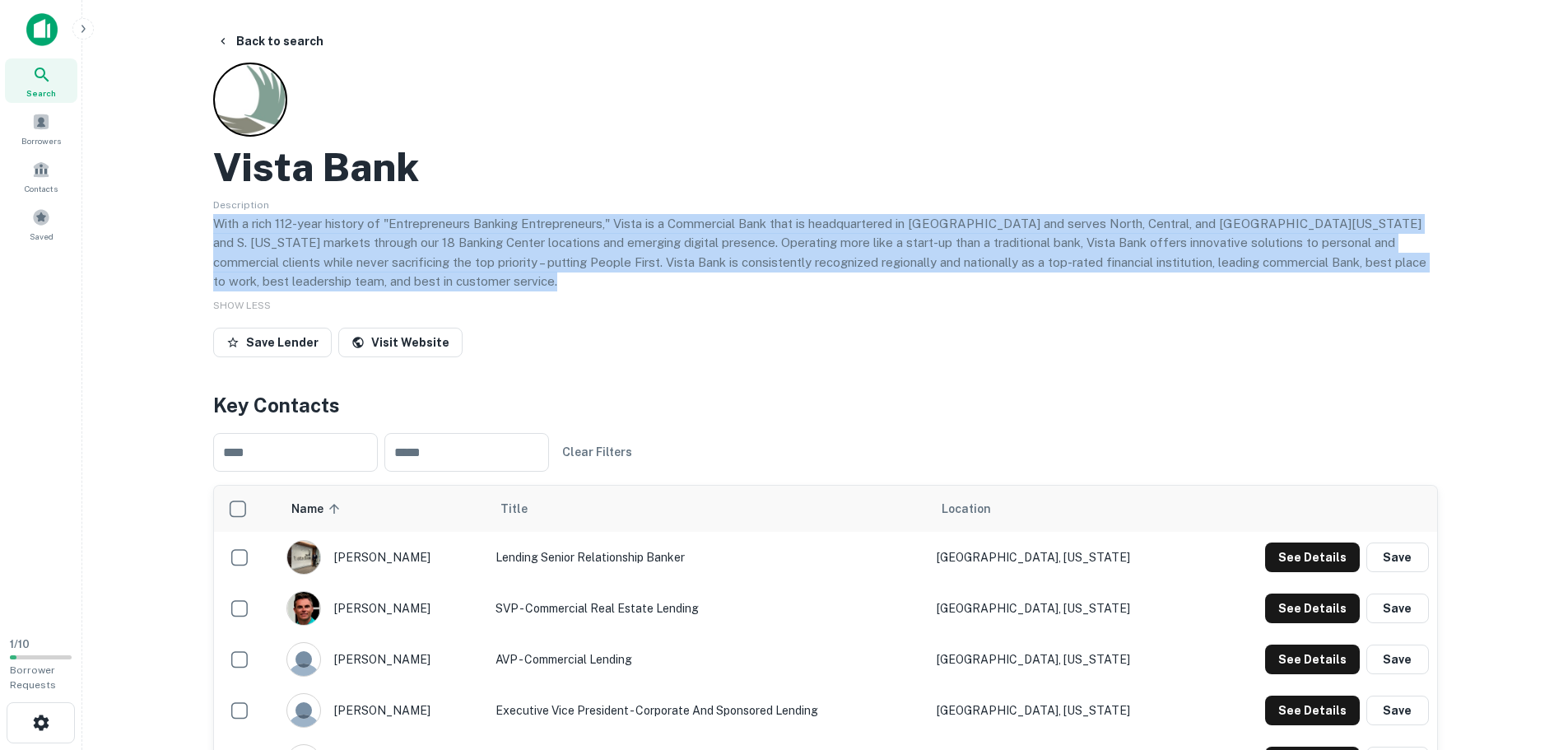
click at [641, 271] on p "With a rich 112-year history of "Entrepreneurs Banking Entrepreneurs," Vista is…" at bounding box center [825, 252] width 1225 height 77
click at [635, 275] on p "With a rich 112-year history of "Entrepreneurs Banking Entrepreneurs," Vista is…" at bounding box center [825, 252] width 1225 height 77
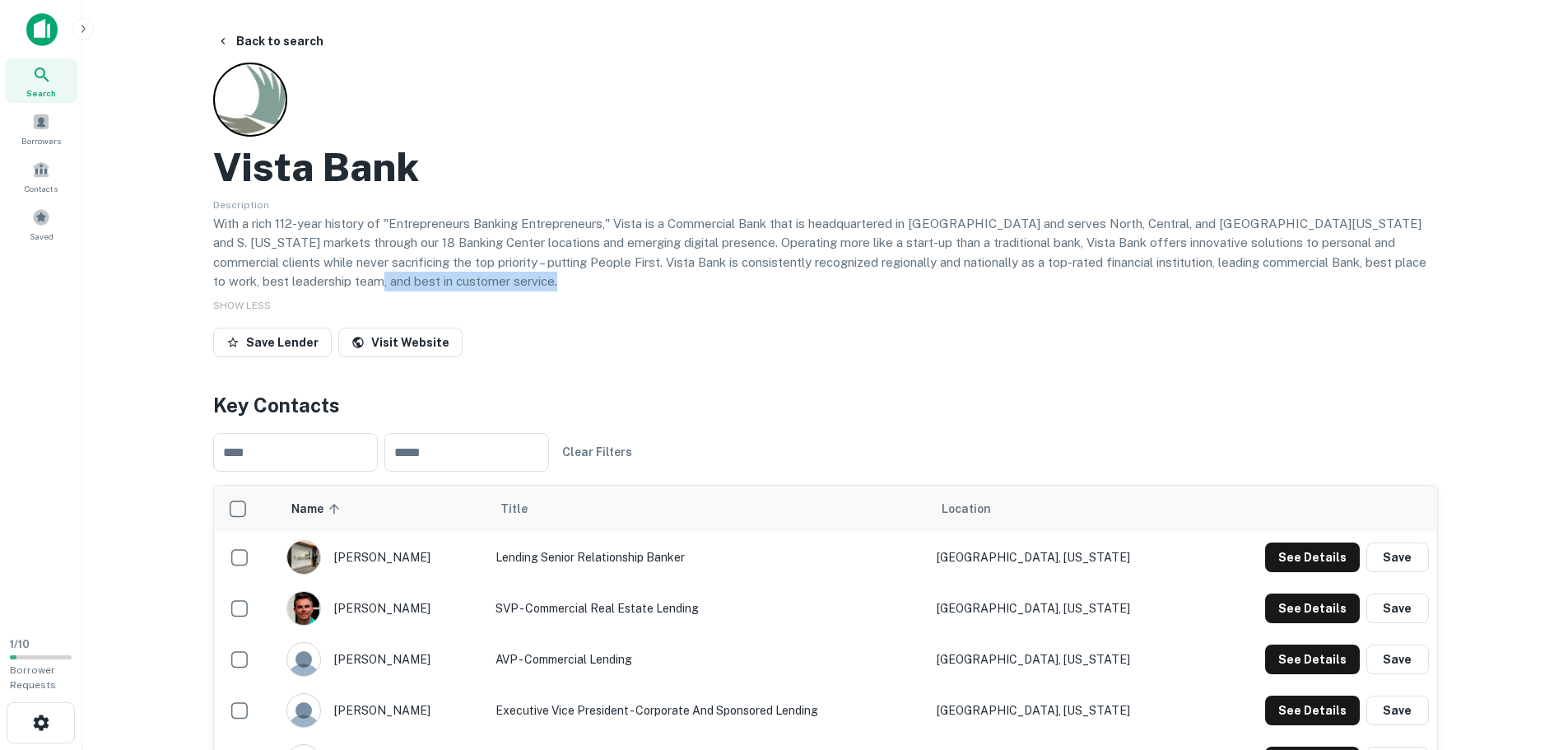
click at [635, 275] on p "With a rich 112-year history of "Entrepreneurs Banking Entrepreneurs," Vista is…" at bounding box center [825, 252] width 1225 height 77
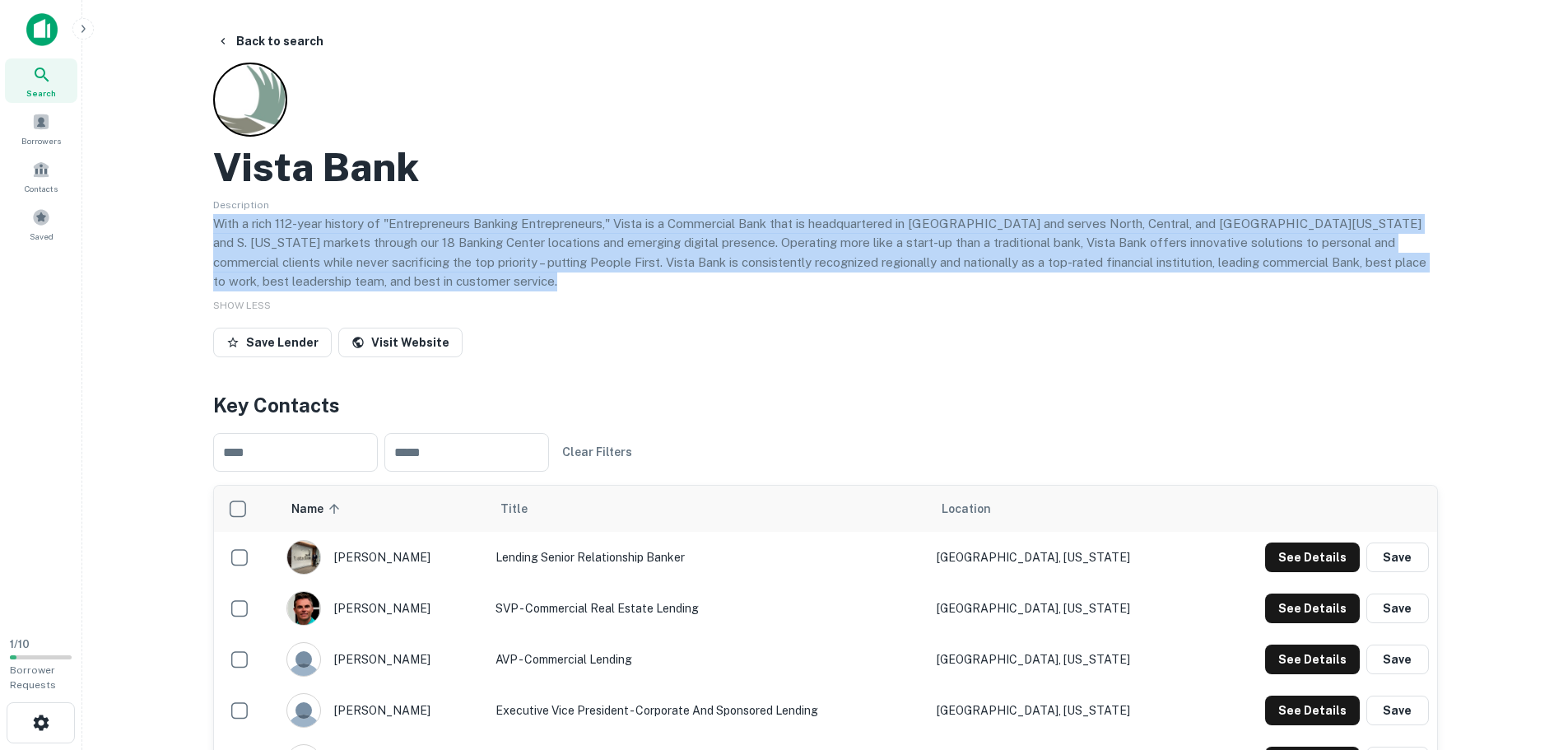
click at [635, 275] on p "With a rich 112-year history of "Entrepreneurs Banking Entrepreneurs," Vista is…" at bounding box center [825, 252] width 1225 height 77
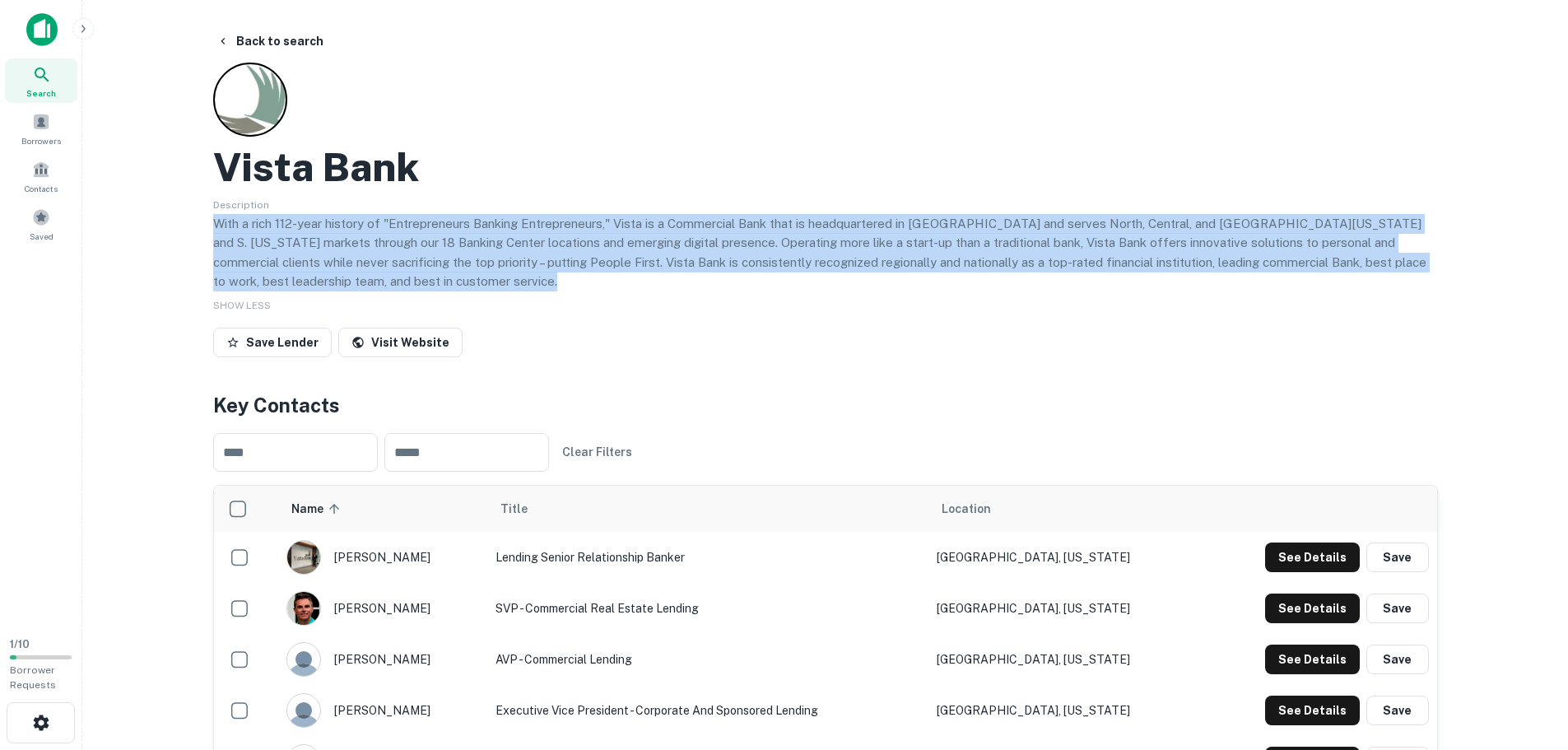
click at [635, 275] on p "With a rich 112-year history of "Entrepreneurs Banking Entrepreneurs," Vista is…" at bounding box center [825, 252] width 1225 height 77
click at [625, 278] on p "With a rich 112-year history of "Entrepreneurs Banking Entrepreneurs," Vista is…" at bounding box center [825, 252] width 1225 height 77
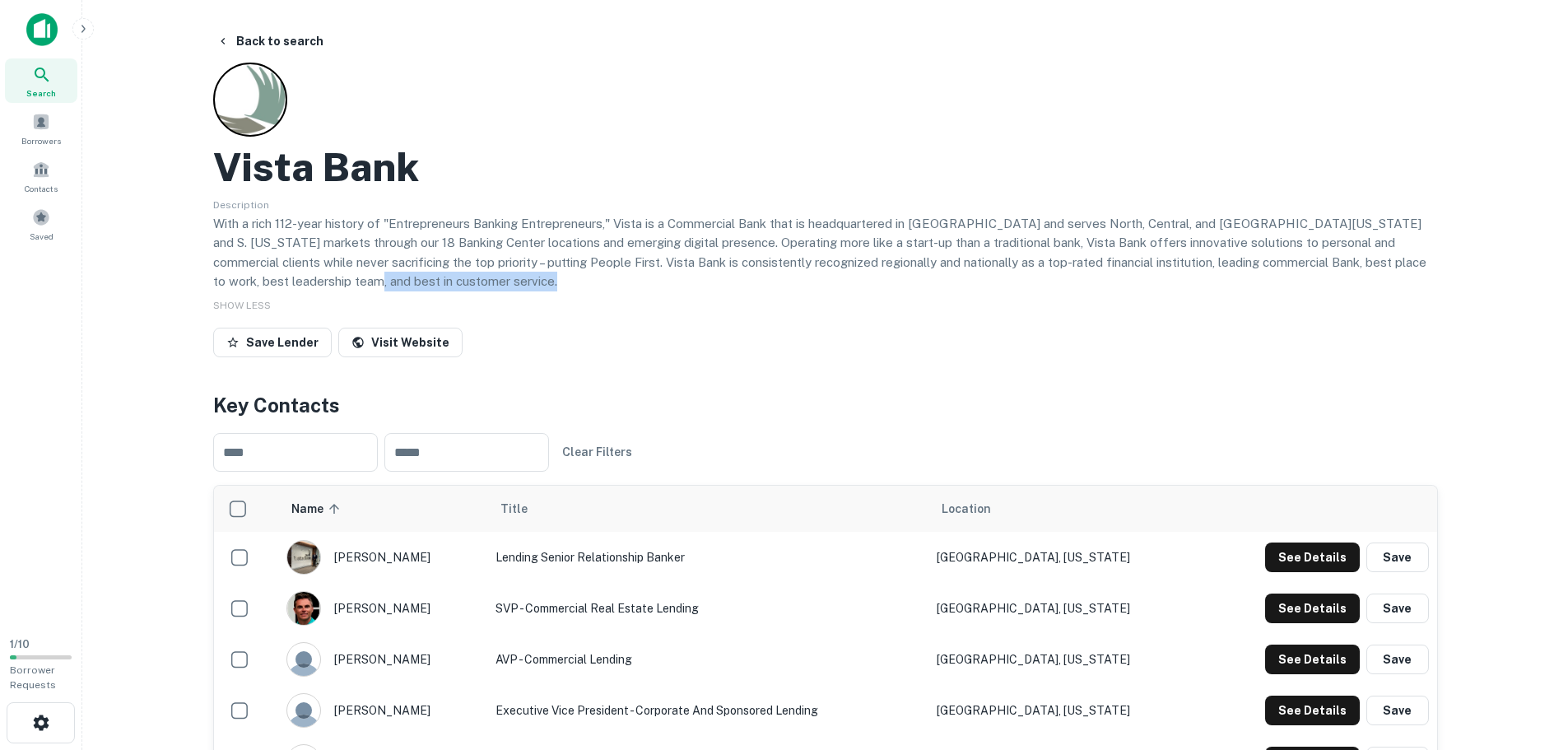
click at [625, 278] on p "With a rich 112-year history of "Entrepreneurs Banking Entrepreneurs," Vista is…" at bounding box center [825, 252] width 1225 height 77
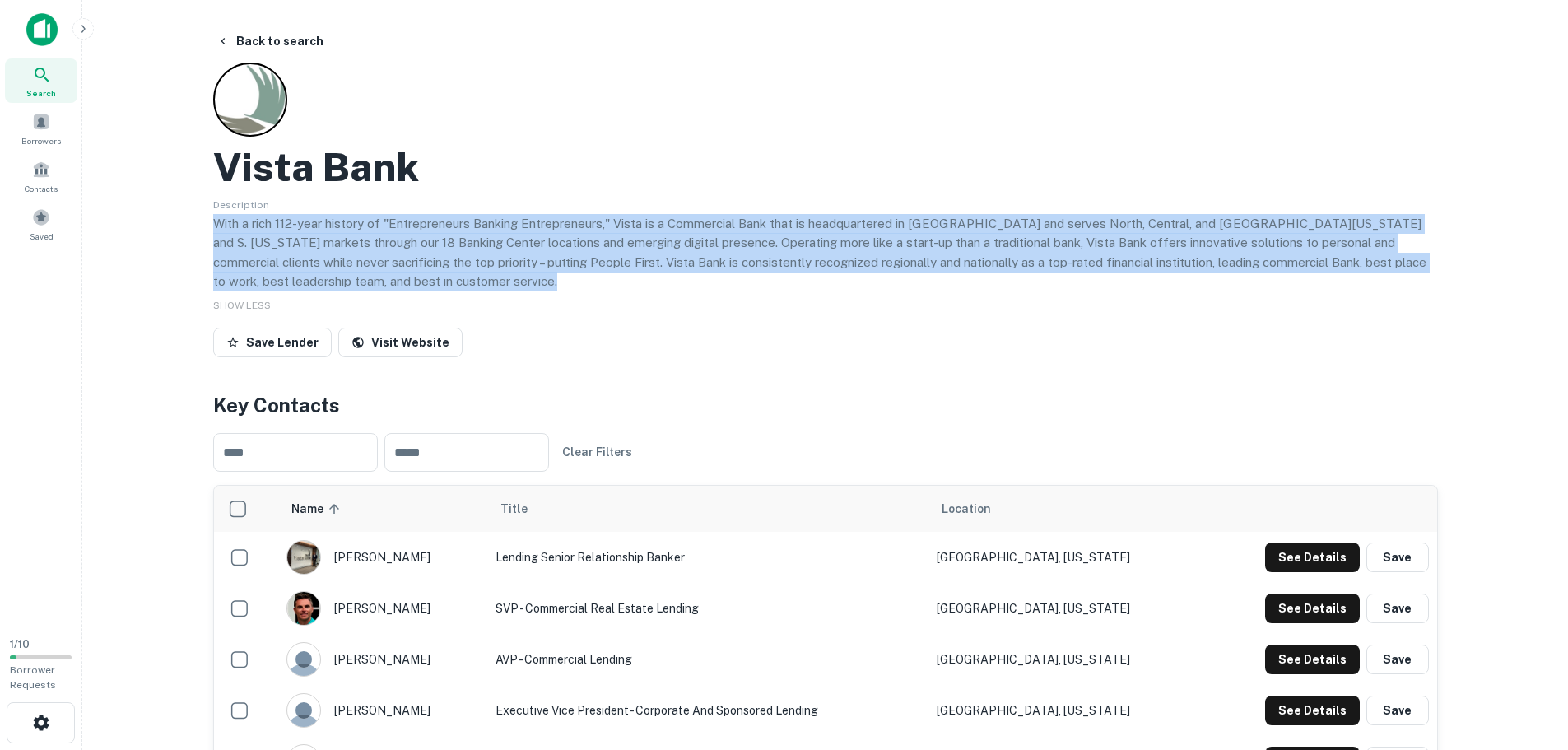
click at [625, 278] on p "With a rich 112-year history of "Entrepreneurs Banking Entrepreneurs," Vista is…" at bounding box center [825, 252] width 1225 height 77
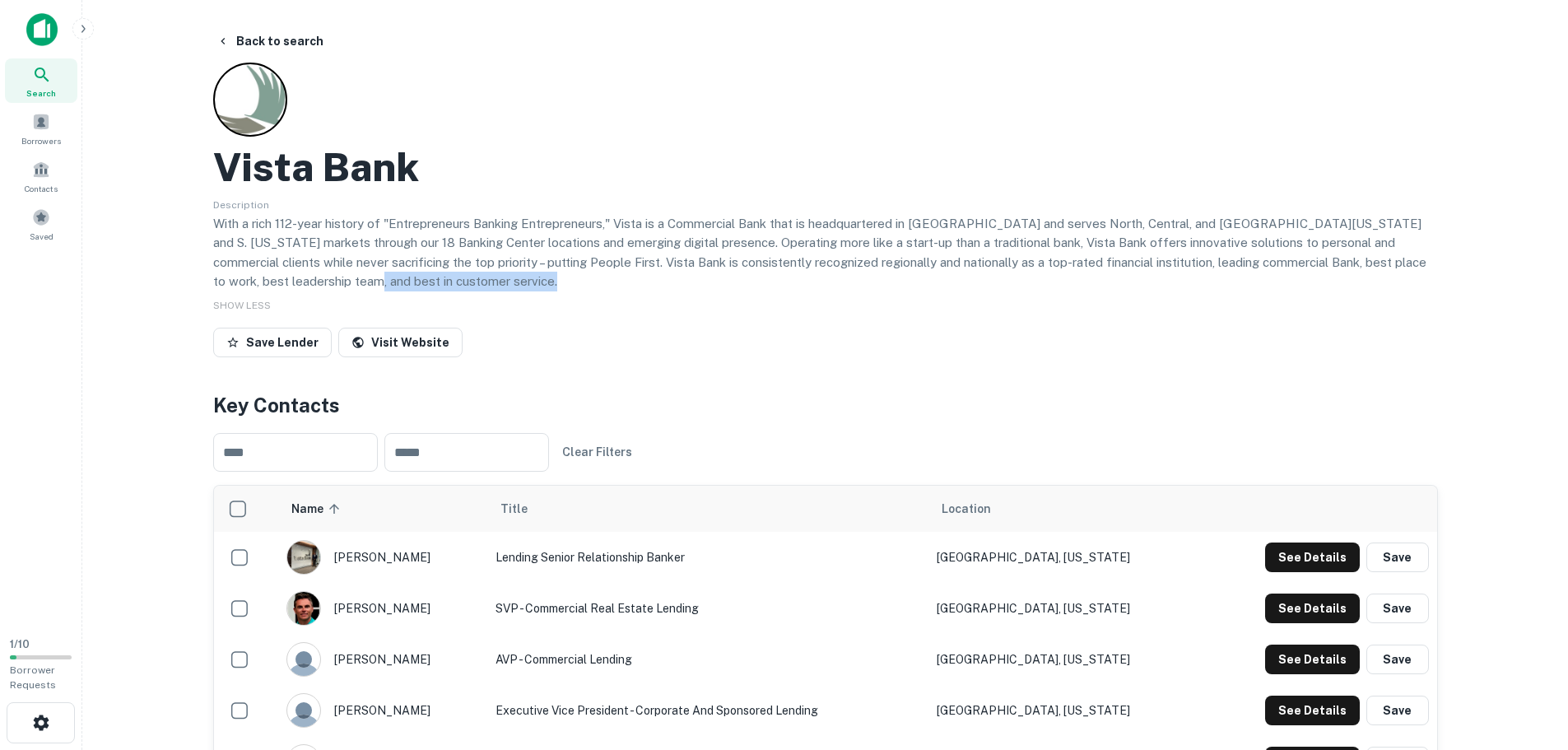
click at [625, 278] on p "With a rich 112-year history of "Entrepreneurs Banking Entrepreneurs," Vista is…" at bounding box center [825, 252] width 1225 height 77
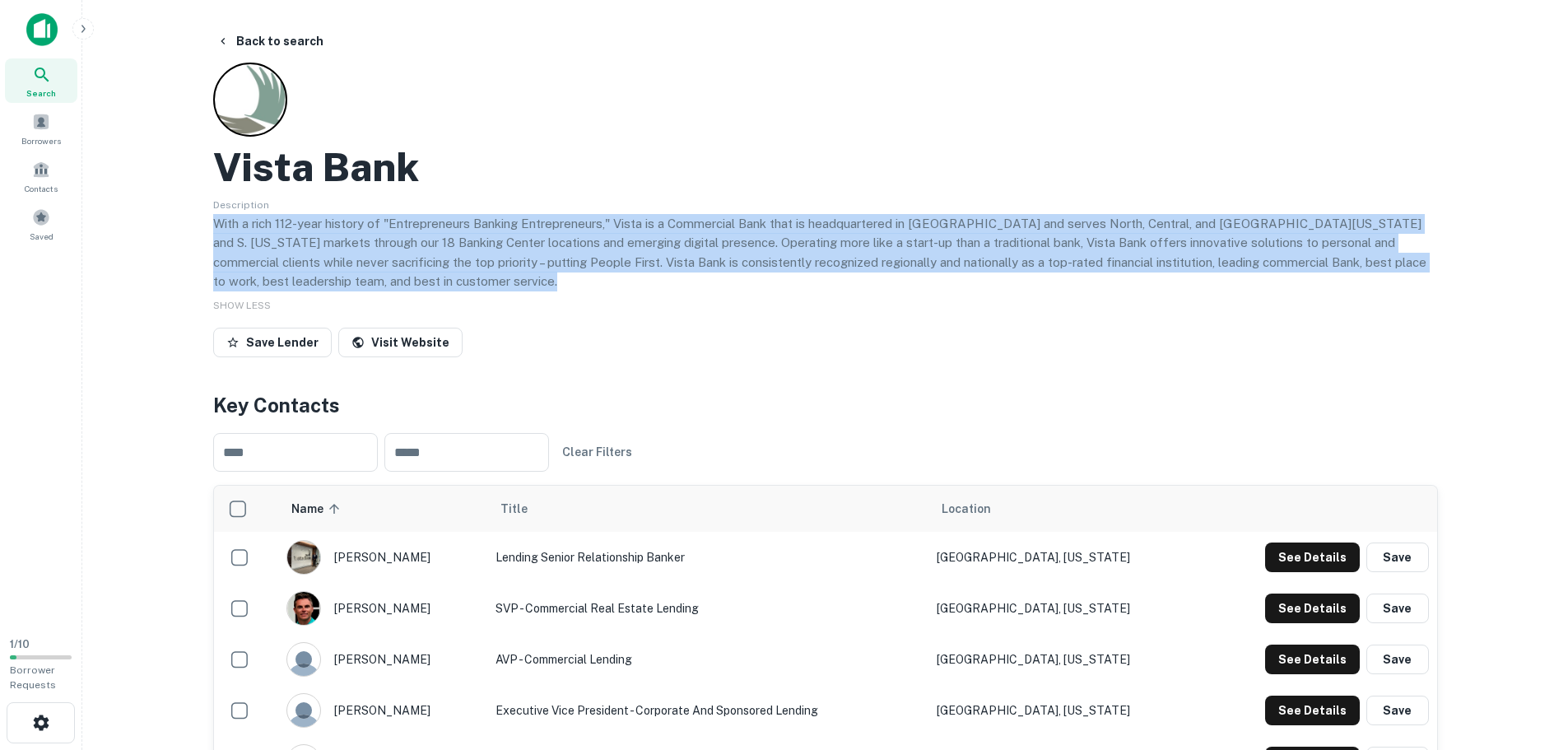
click at [625, 278] on p "With a rich 112-year history of "Entrepreneurs Banking Entrepreneurs," Vista is…" at bounding box center [825, 252] width 1225 height 77
click at [625, 277] on p "With a rich 112-year history of "Entrepreneurs Banking Entrepreneurs," Vista is…" at bounding box center [825, 252] width 1225 height 77
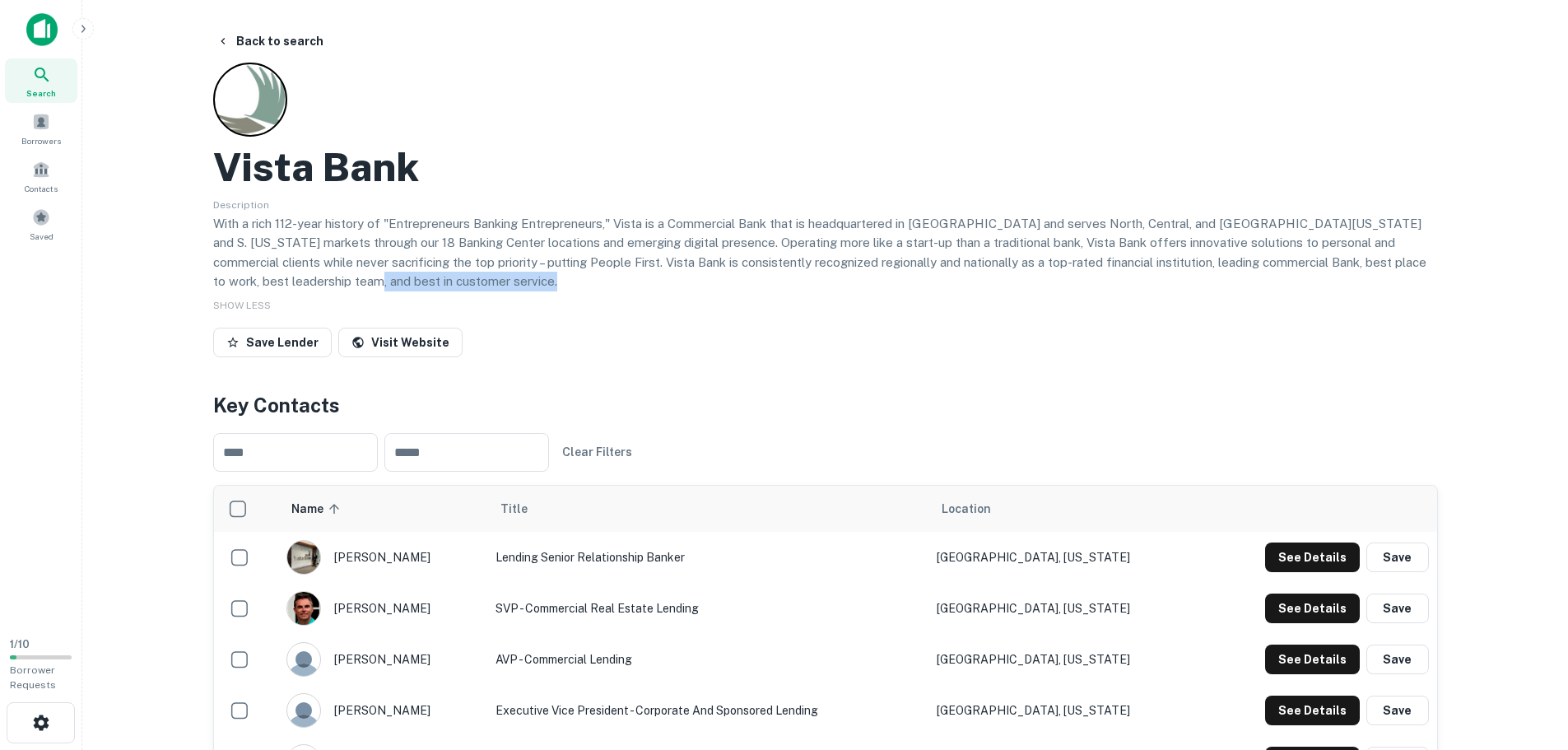
click at [625, 277] on p "With a rich 112-year history of "Entrepreneurs Banking Entrepreneurs," Vista is…" at bounding box center [825, 252] width 1225 height 77
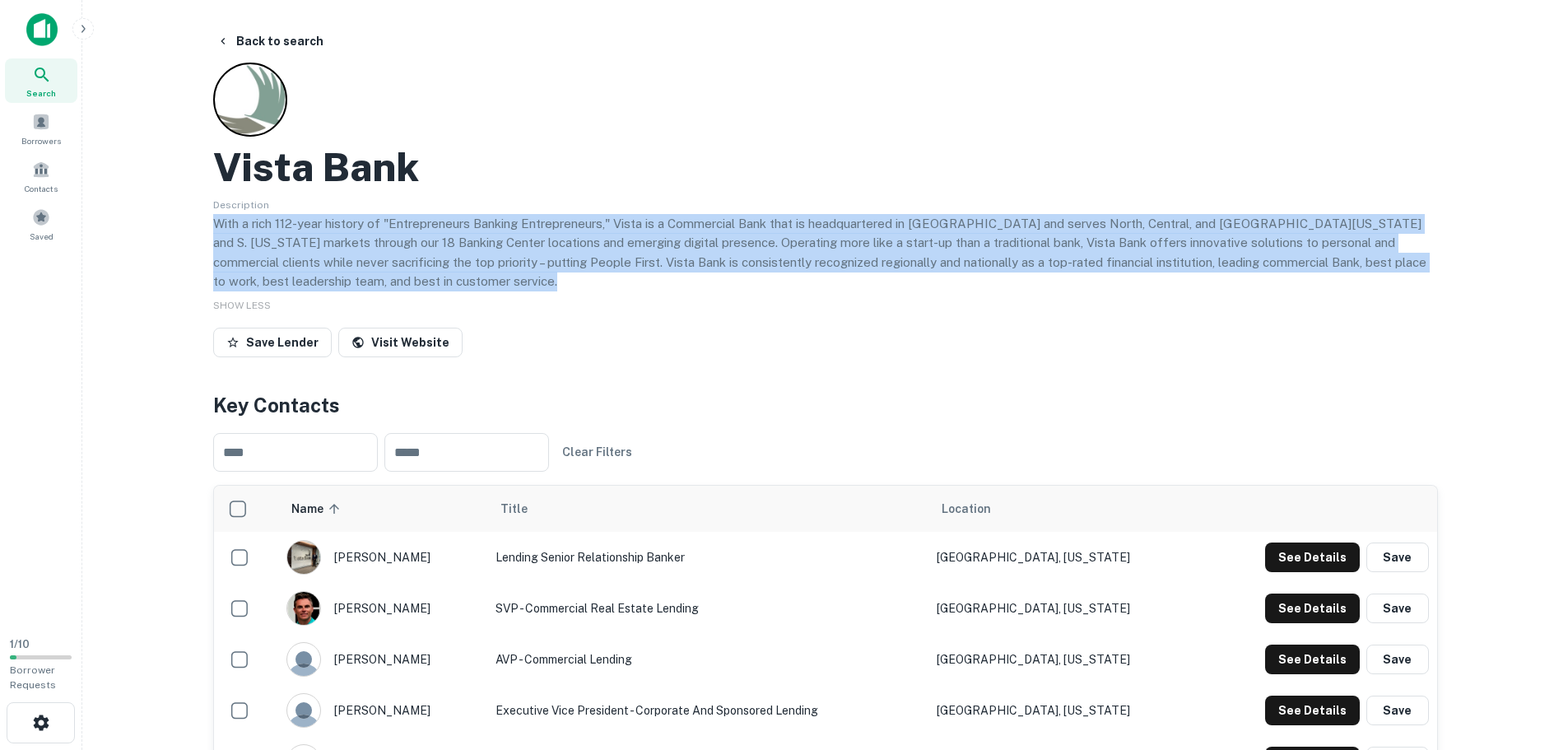
click at [625, 277] on p "With a rich 112-year history of "Entrepreneurs Banking Entrepreneurs," Vista is…" at bounding box center [825, 252] width 1225 height 77
click at [624, 280] on p "With a rich 112-year history of "Entrepreneurs Banking Entrepreneurs," Vista is…" at bounding box center [825, 252] width 1225 height 77
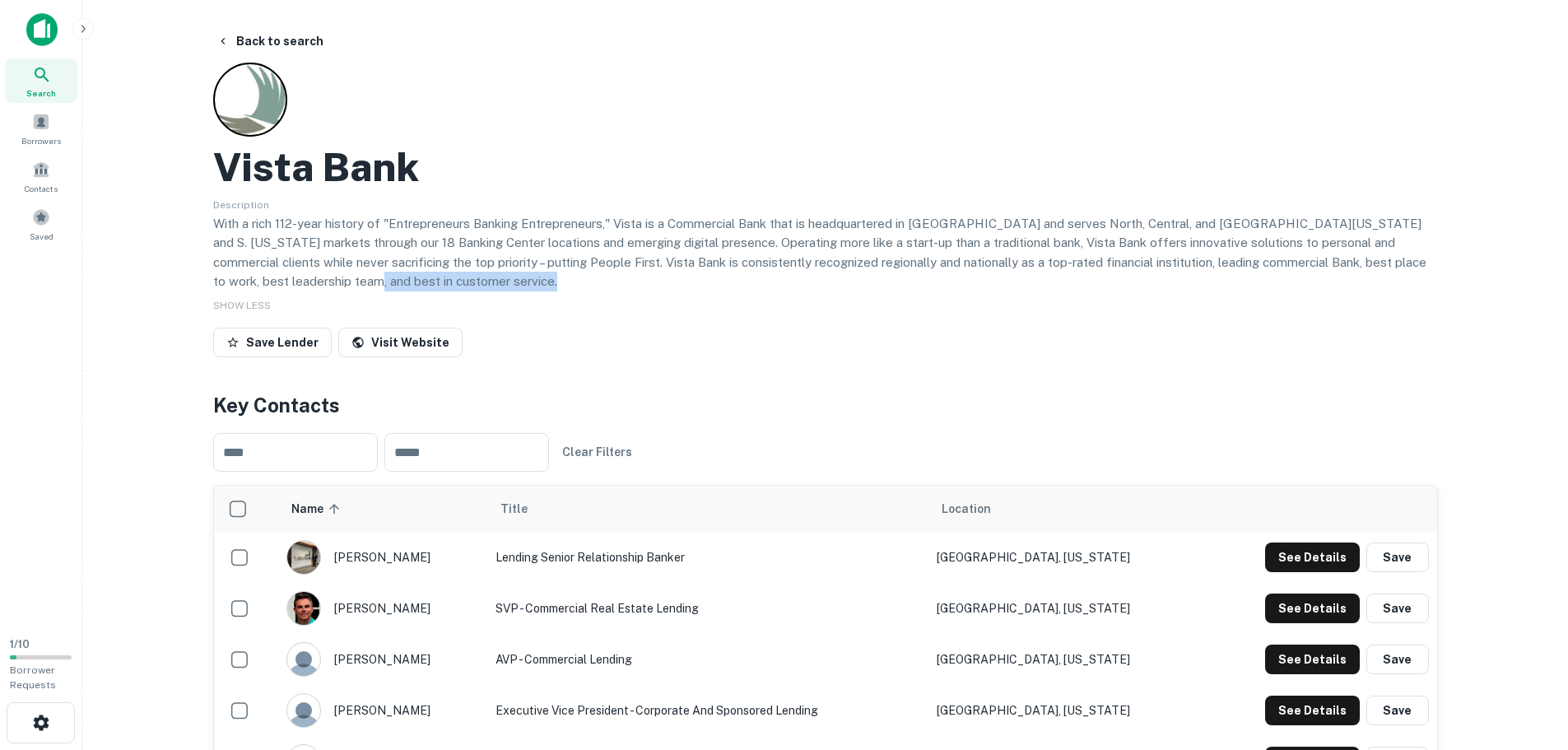
click at [624, 280] on p "With a rich 112-year history of "Entrepreneurs Banking Entrepreneurs," Vista is…" at bounding box center [825, 252] width 1225 height 77
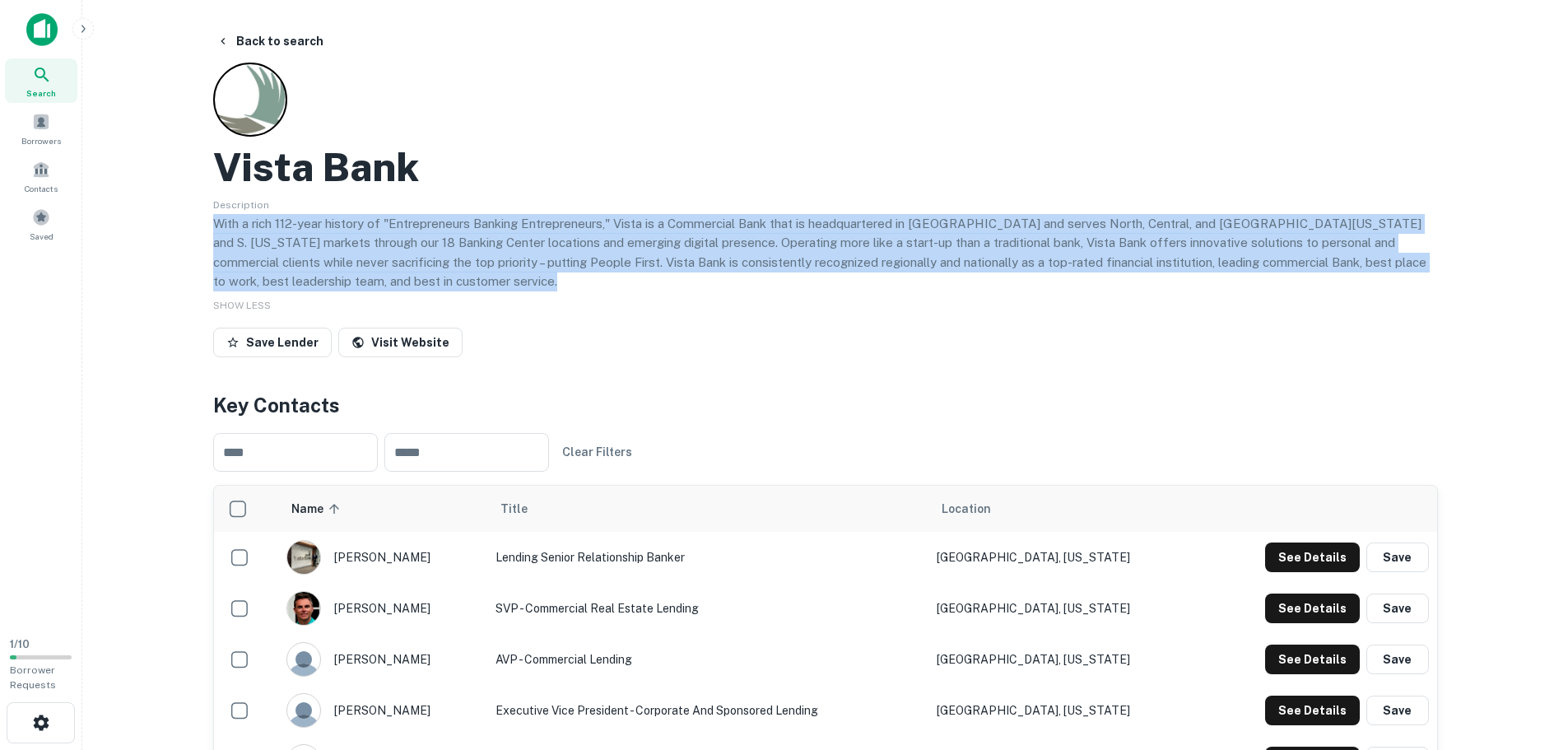
click at [624, 280] on p "With a rich 112-year history of "Entrepreneurs Banking Entrepreneurs," Vista is…" at bounding box center [825, 252] width 1225 height 77
click at [806, 281] on p "With a rich 112-year history of "Entrepreneurs Banking Entrepreneurs," Vista is…" at bounding box center [825, 252] width 1225 height 77
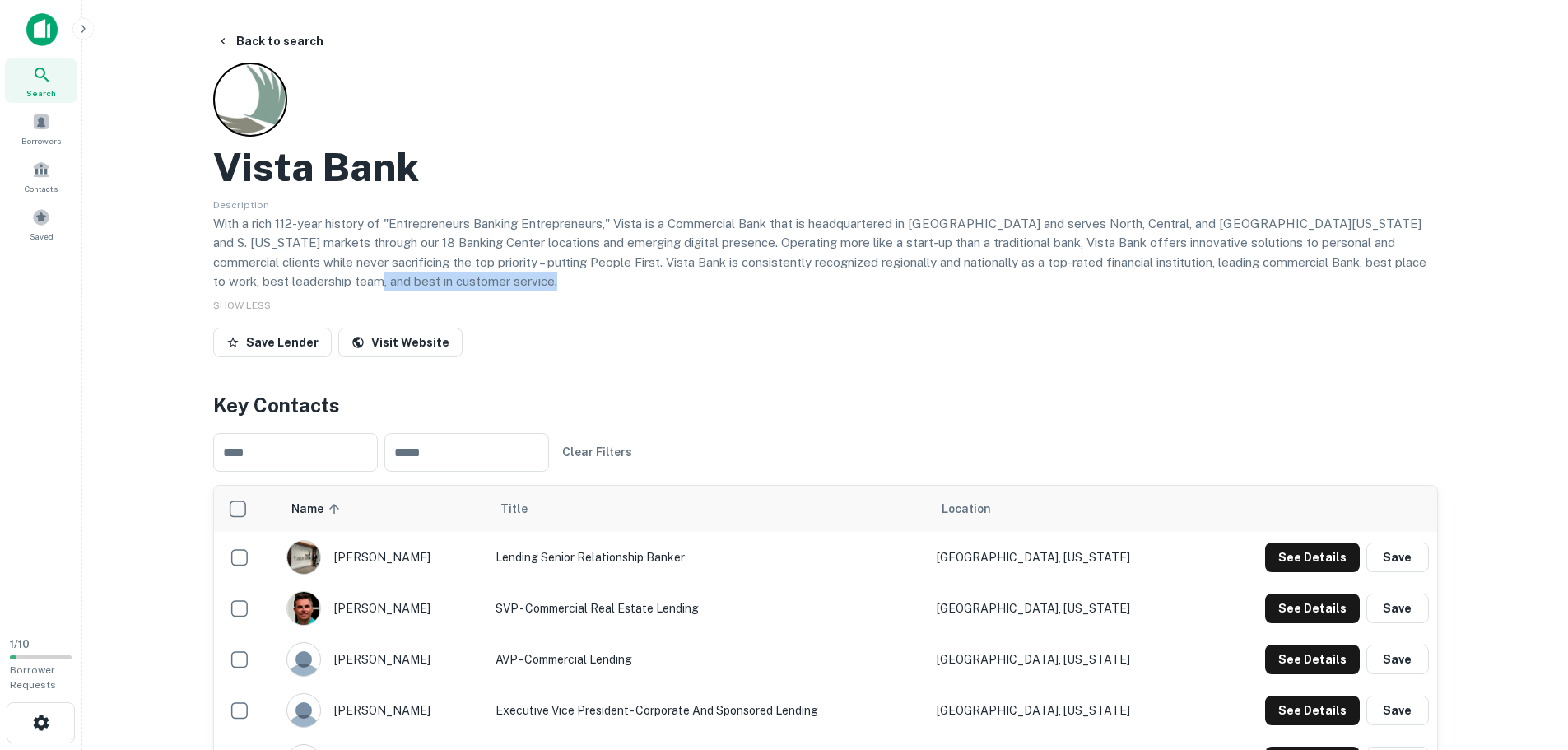
click at [806, 281] on p "With a rich 112-year history of "Entrepreneurs Banking Entrepreneurs," Vista is…" at bounding box center [825, 252] width 1225 height 77
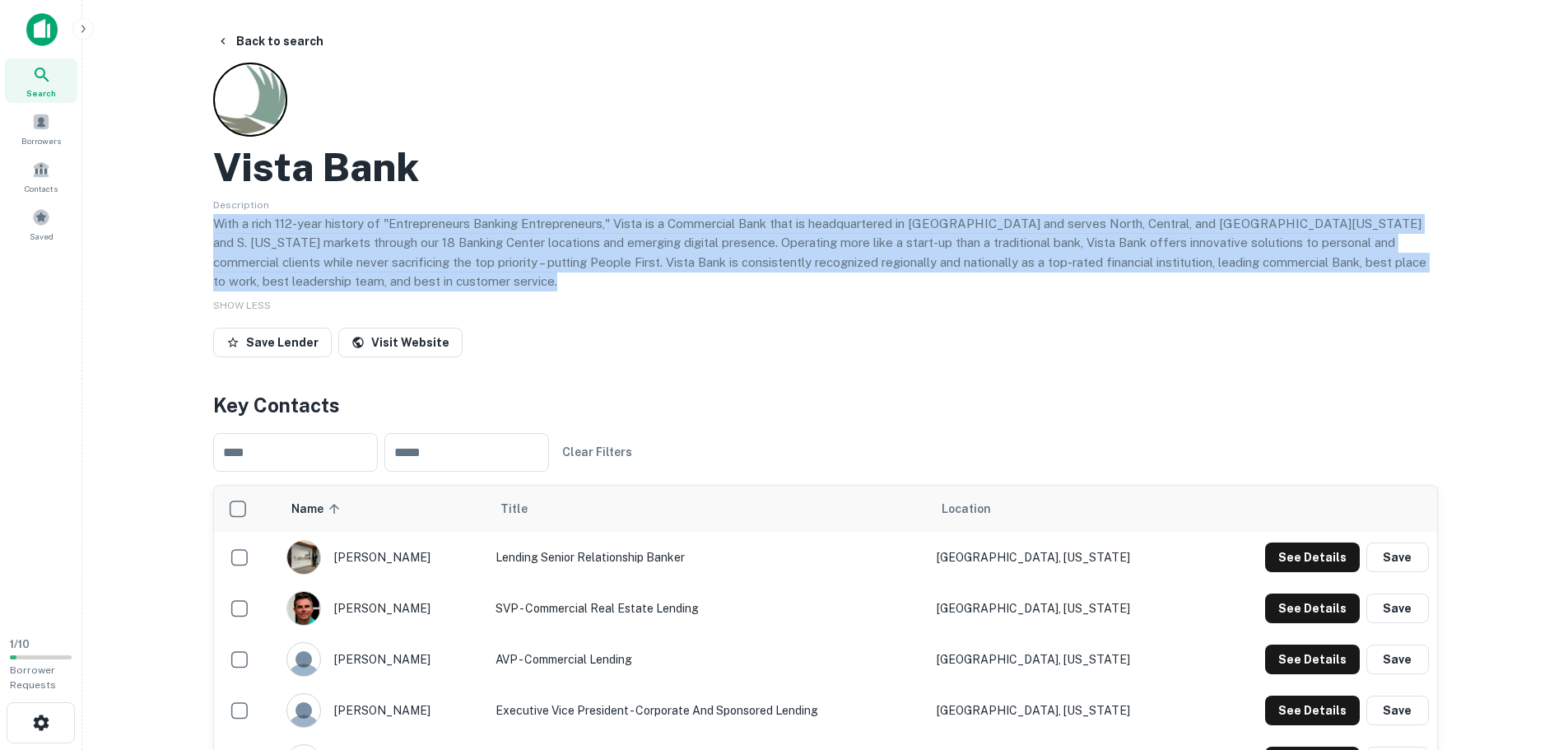
click at [806, 281] on p "With a rich 112-year history of "Entrepreneurs Banking Entrepreneurs," Vista is…" at bounding box center [825, 252] width 1225 height 77
click at [952, 277] on p "With a rich 112-year history of "Entrepreneurs Banking Entrepreneurs," Vista is…" at bounding box center [825, 252] width 1225 height 77
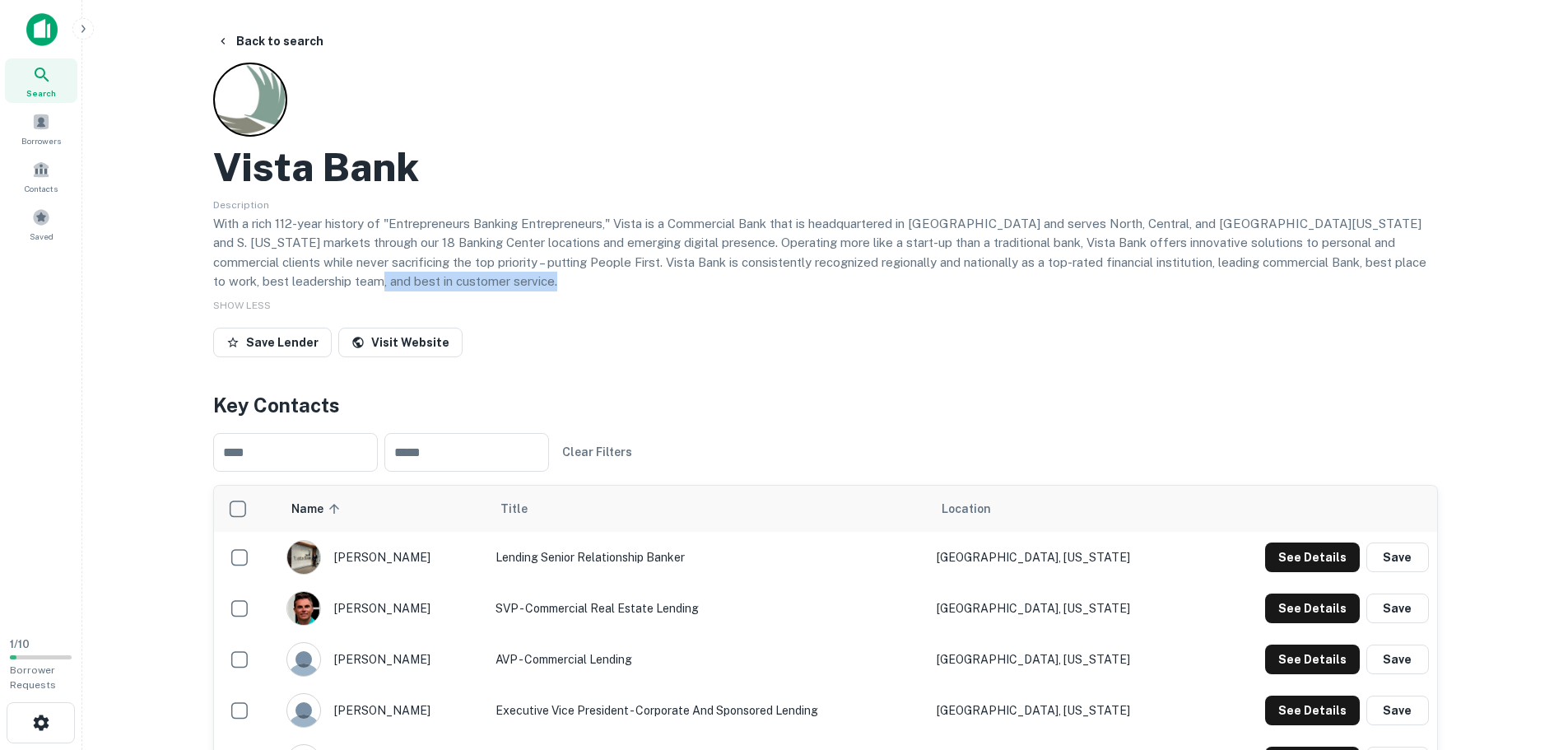
click at [952, 277] on p "With a rich 112-year history of "Entrepreneurs Banking Entrepreneurs," Vista is…" at bounding box center [825, 252] width 1225 height 77
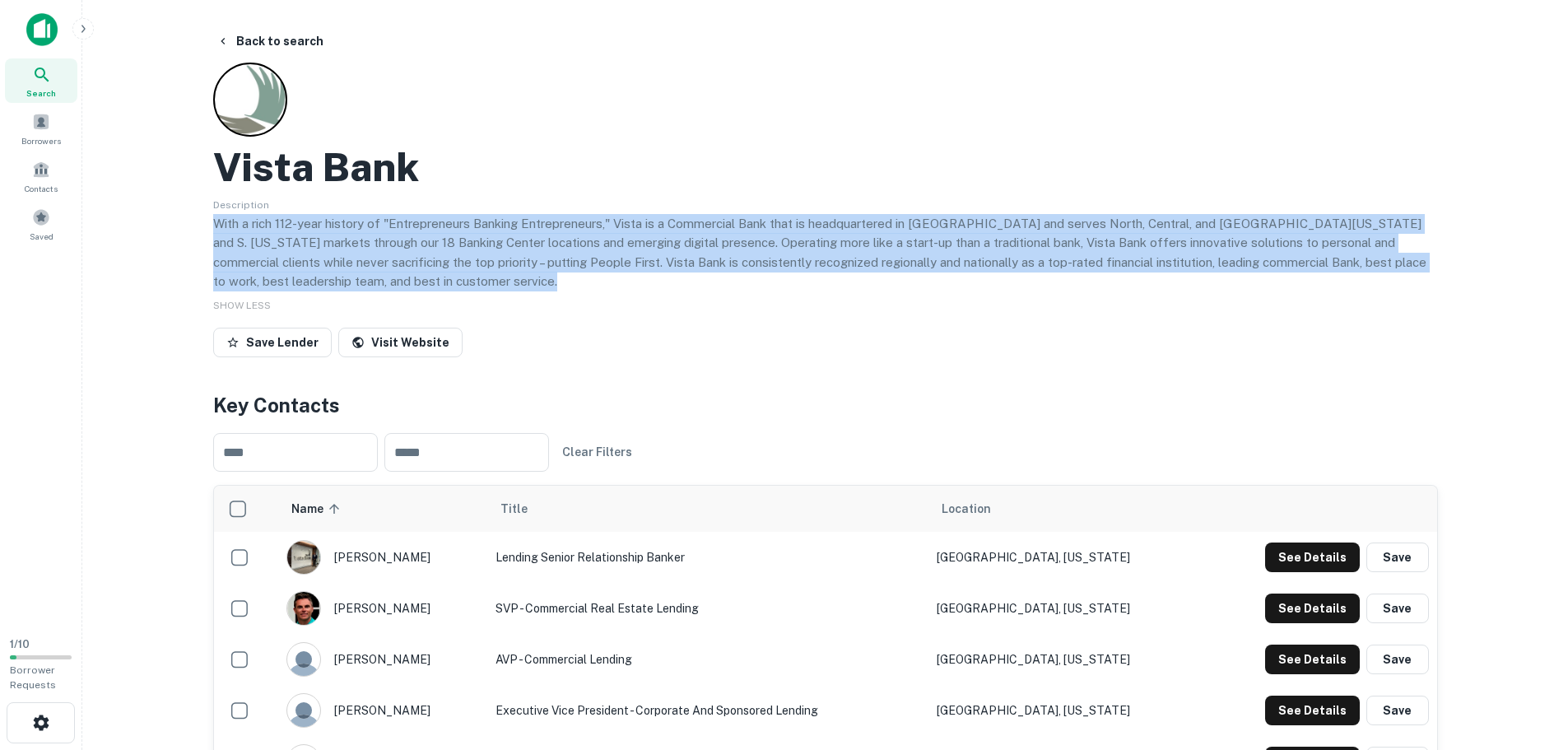
click at [952, 277] on p "With a rich 112-year history of "Entrepreneurs Banking Entrepreneurs," Vista is…" at bounding box center [825, 252] width 1225 height 77
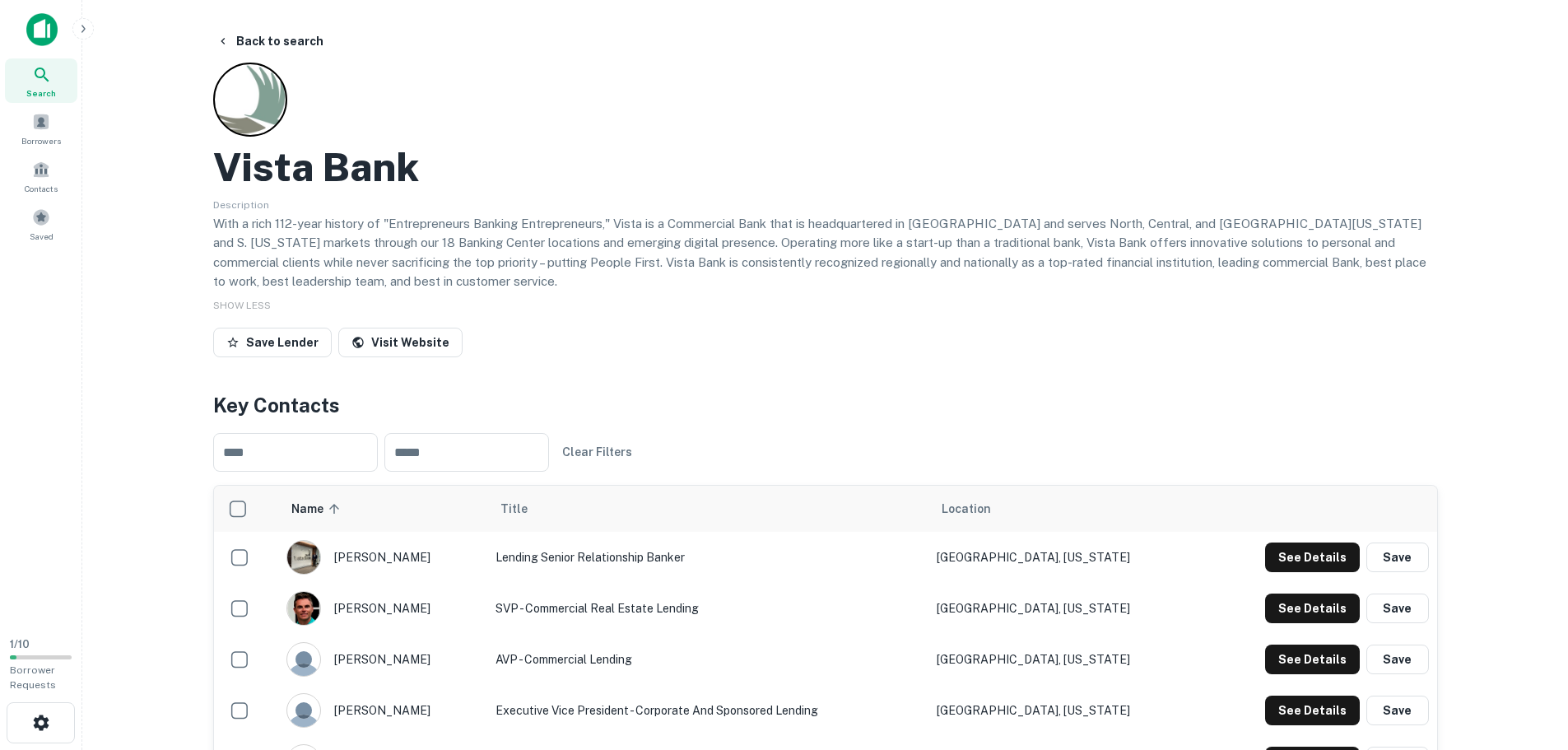
click at [1101, 292] on div "Vista Bank Description With a rich 112-year history of "Entrepreneurs Banking E…" at bounding box center [825, 213] width 1225 height 301
click at [1161, 277] on p "With a rich 112-year history of "Entrepreneurs Banking Entrepreneurs," Vista is…" at bounding box center [825, 252] width 1225 height 77
click at [1167, 277] on p "With a rich 112-year history of "Entrepreneurs Banking Entrepreneurs," Vista is…" at bounding box center [825, 252] width 1225 height 77
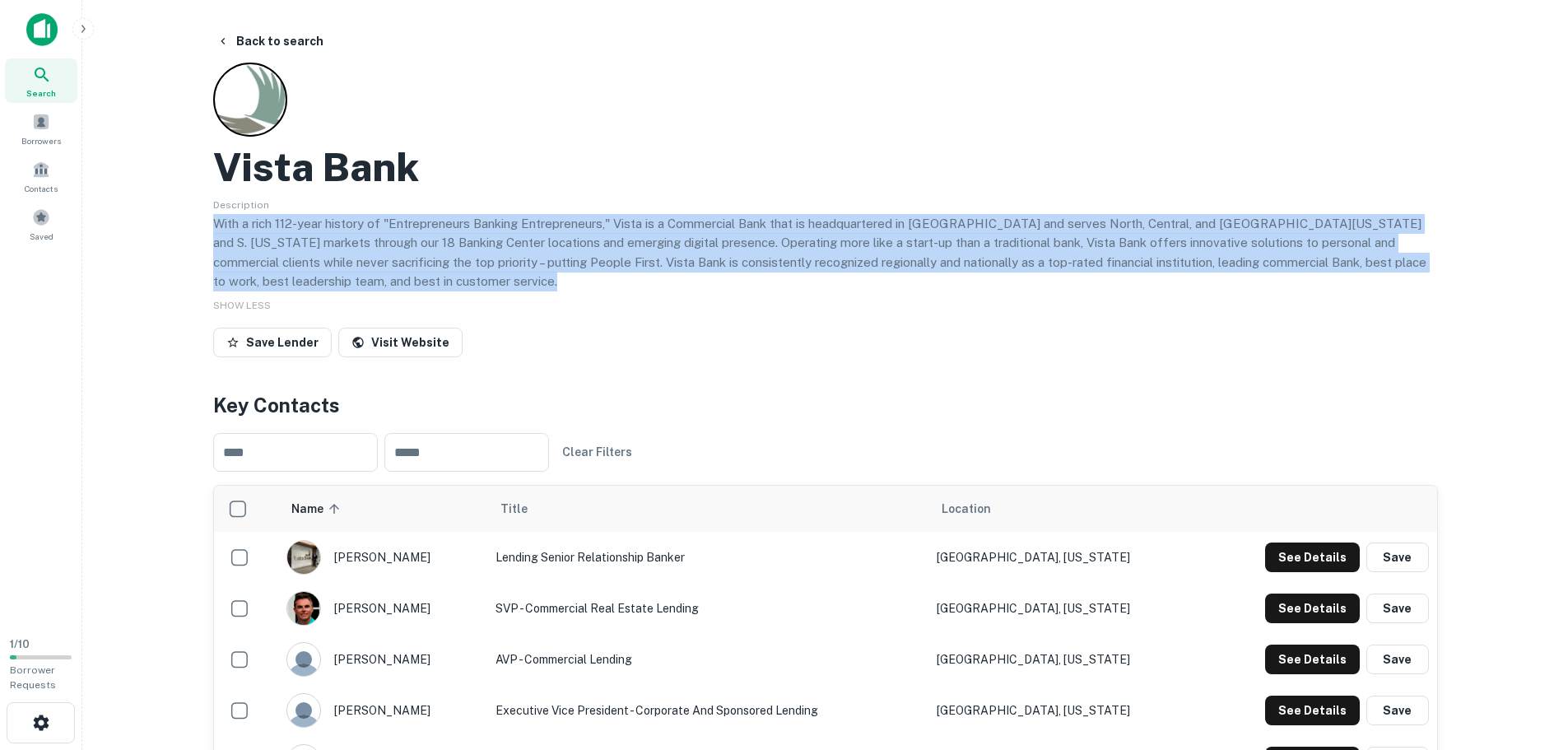
click at [1167, 277] on p "With a rich 112-year history of "Entrepreneurs Banking Entrepreneurs," Vista is…" at bounding box center [825, 252] width 1225 height 77
click at [1216, 274] on p "With a rich 112-year history of "Entrepreneurs Banking Entrepreneurs," Vista is…" at bounding box center [825, 252] width 1225 height 77
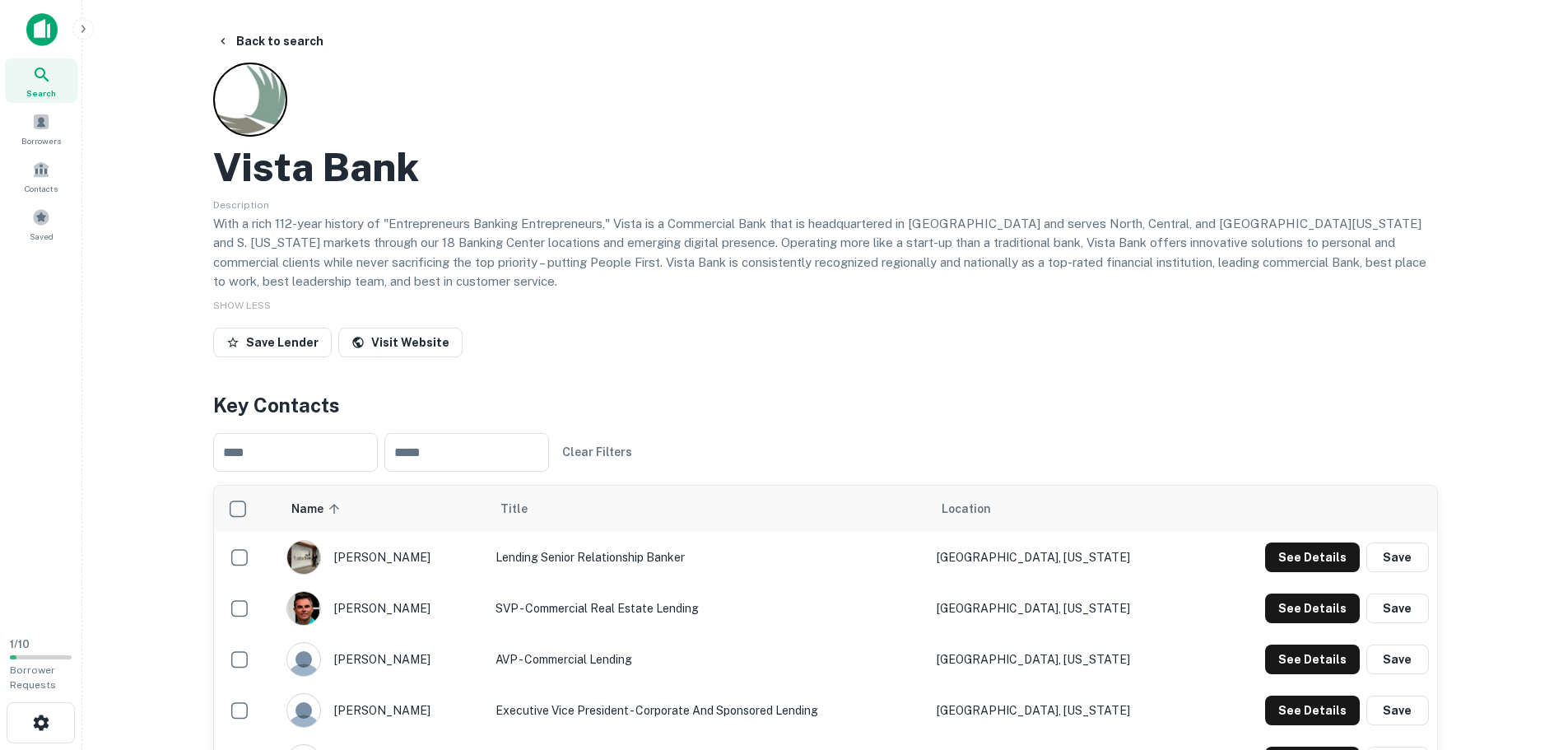
click at [863, 274] on p "With a rich 112-year history of "Entrepreneurs Banking Entrepreneurs," Vista is…" at bounding box center [825, 252] width 1225 height 77
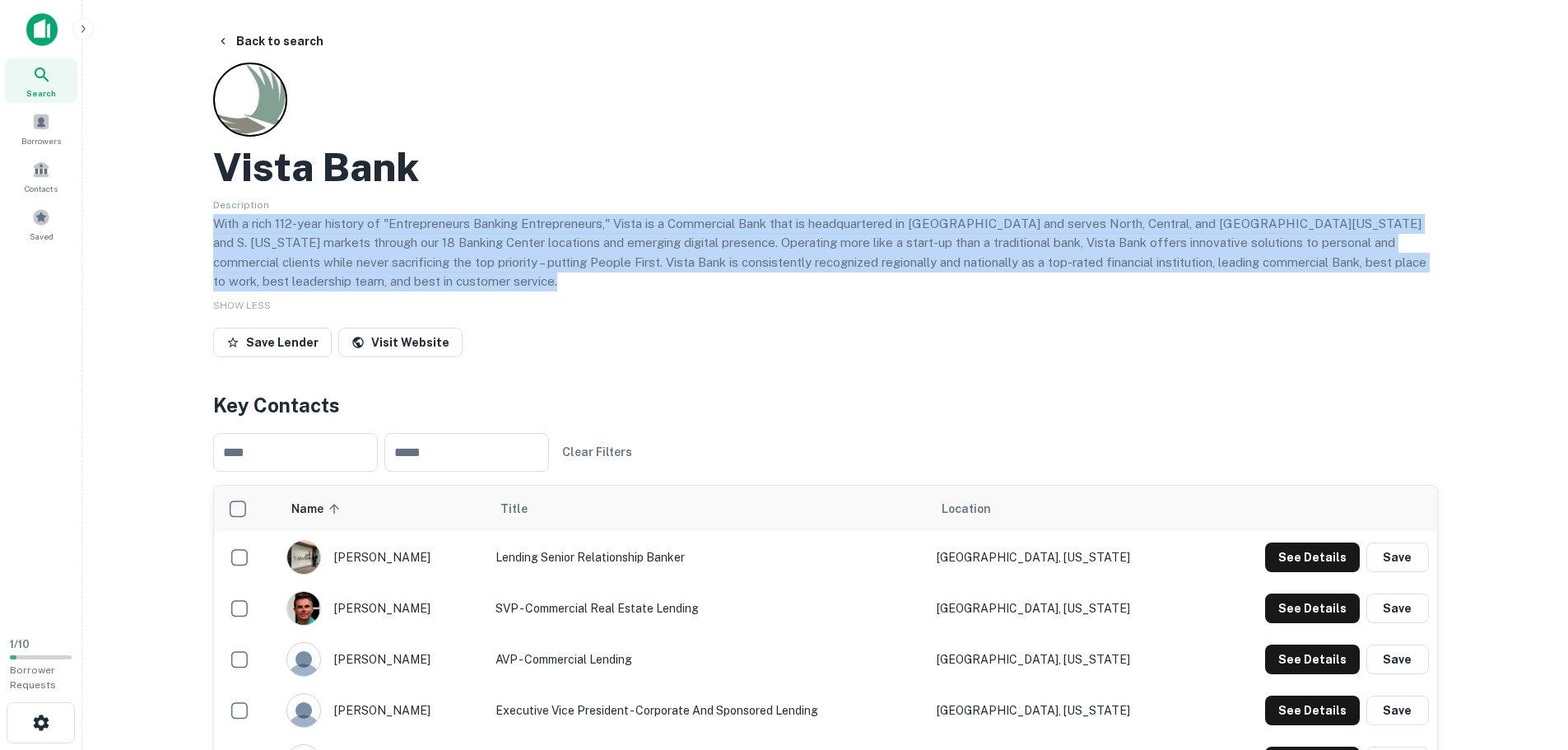
click at [863, 274] on p "With a rich 112-year history of "Entrepreneurs Banking Entrepreneurs," Vista is…" at bounding box center [825, 252] width 1225 height 77
click at [940, 276] on p "With a rich 112-year history of "Entrepreneurs Banking Entrepreneurs," Vista is…" at bounding box center [825, 252] width 1225 height 77
